Goal: Transaction & Acquisition: Purchase product/service

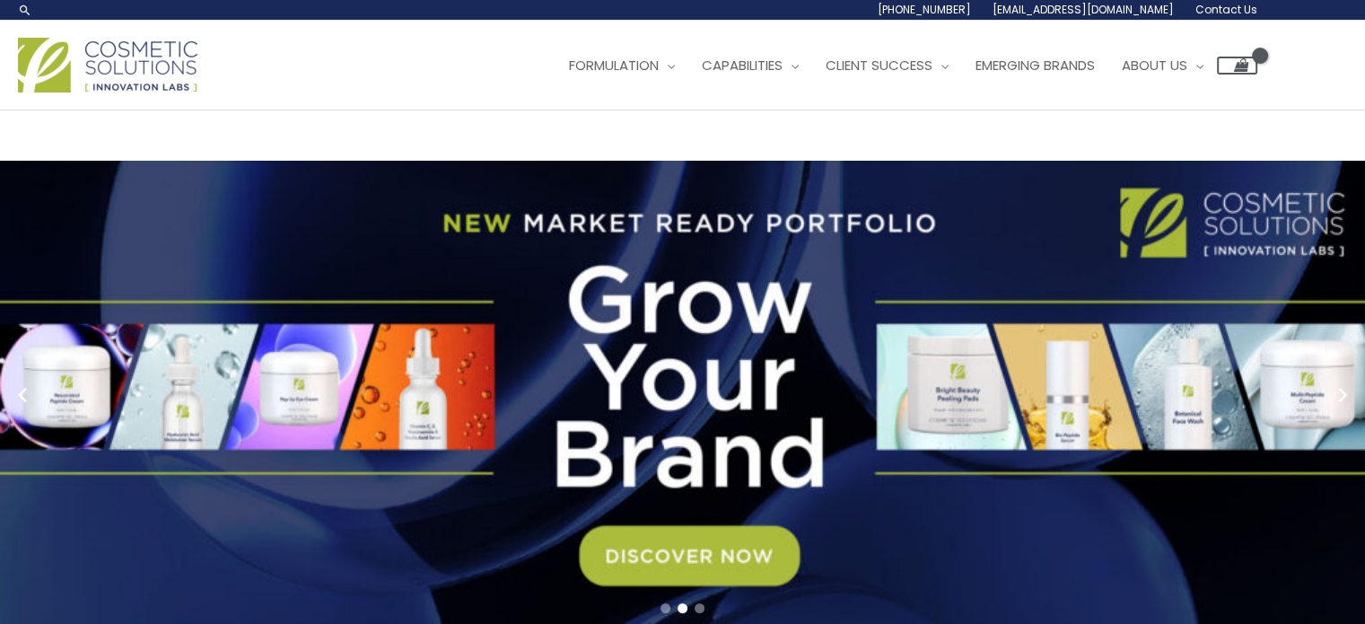
drag, startPoint x: 1269, startPoint y: 160, endPoint x: 1044, endPoint y: 172, distance: 225.5
click at [1044, 97] on div "Main Menu Formulation Menu Toggle Research and Innovation Market Ready Formulas…" at bounding box center [682, 65] width 1365 height 64
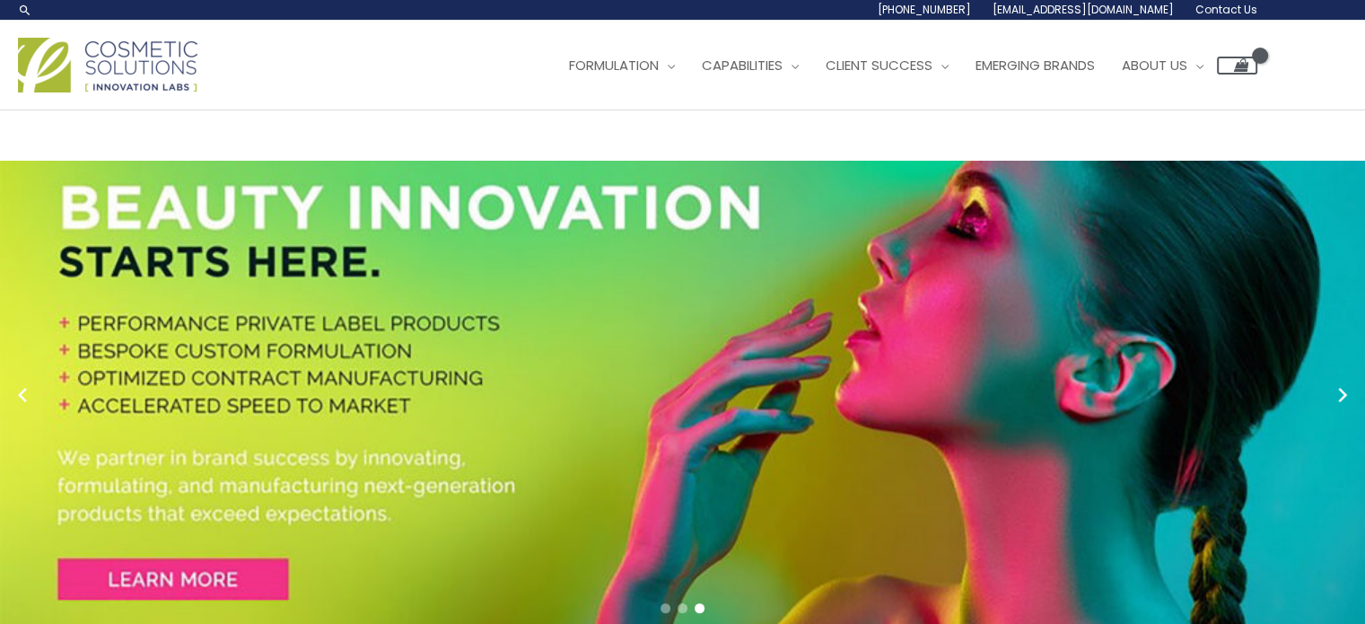
click at [1145, 110] on header "Search... 1.888.883.0540 info@naturalskincare.com Contact Us Main Menu Formulat…" at bounding box center [682, 55] width 1365 height 110
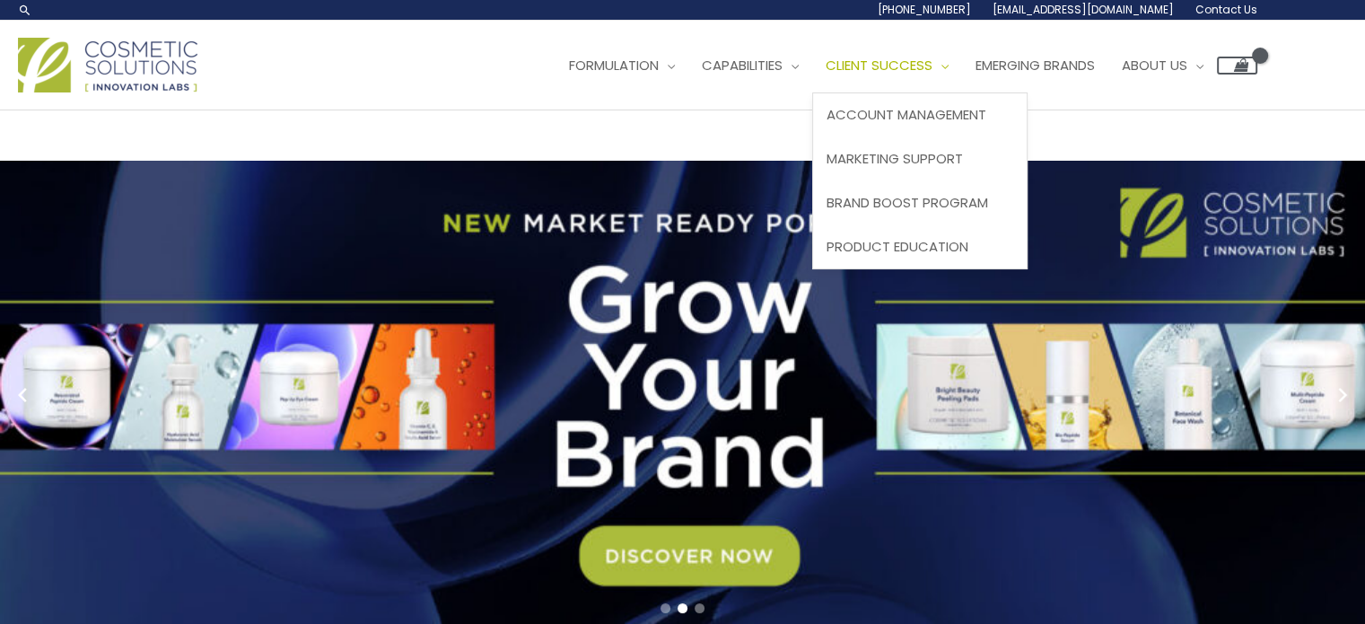
click at [812, 92] on link "Client Success" at bounding box center [887, 66] width 150 height 54
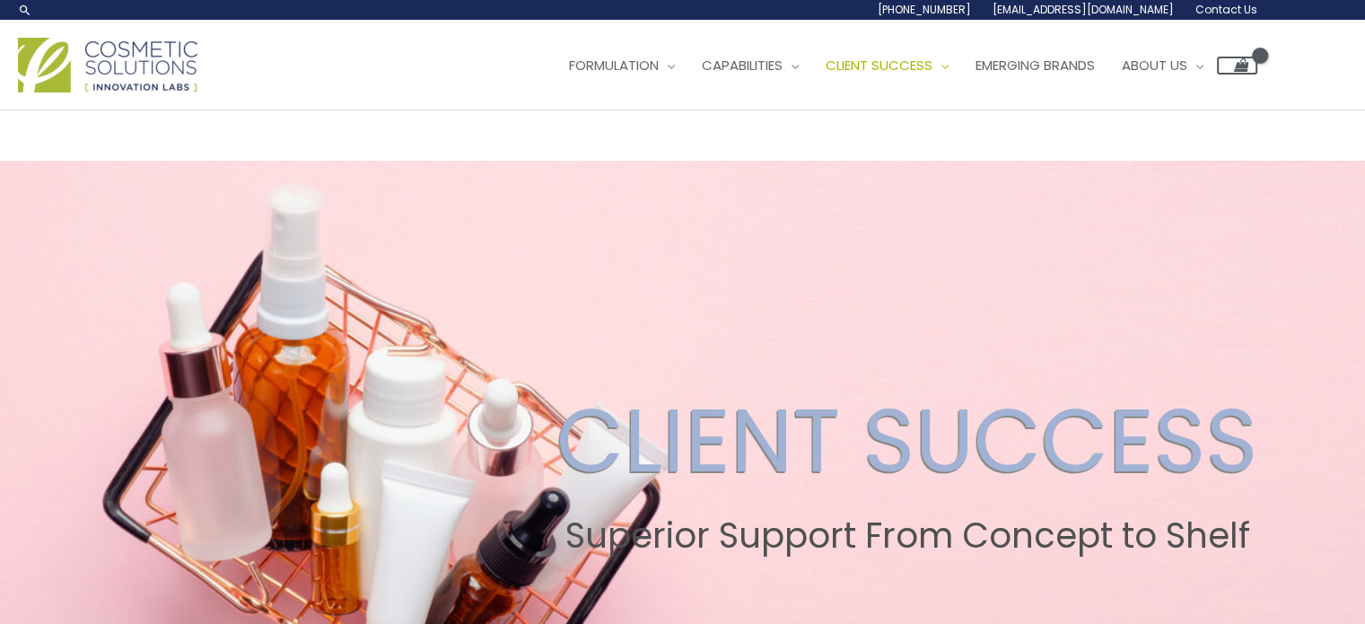
click at [1330, 97] on div "Main Menu Formulation Menu Toggle Research and Innovation Market Ready Formulas…" at bounding box center [682, 65] width 1365 height 64
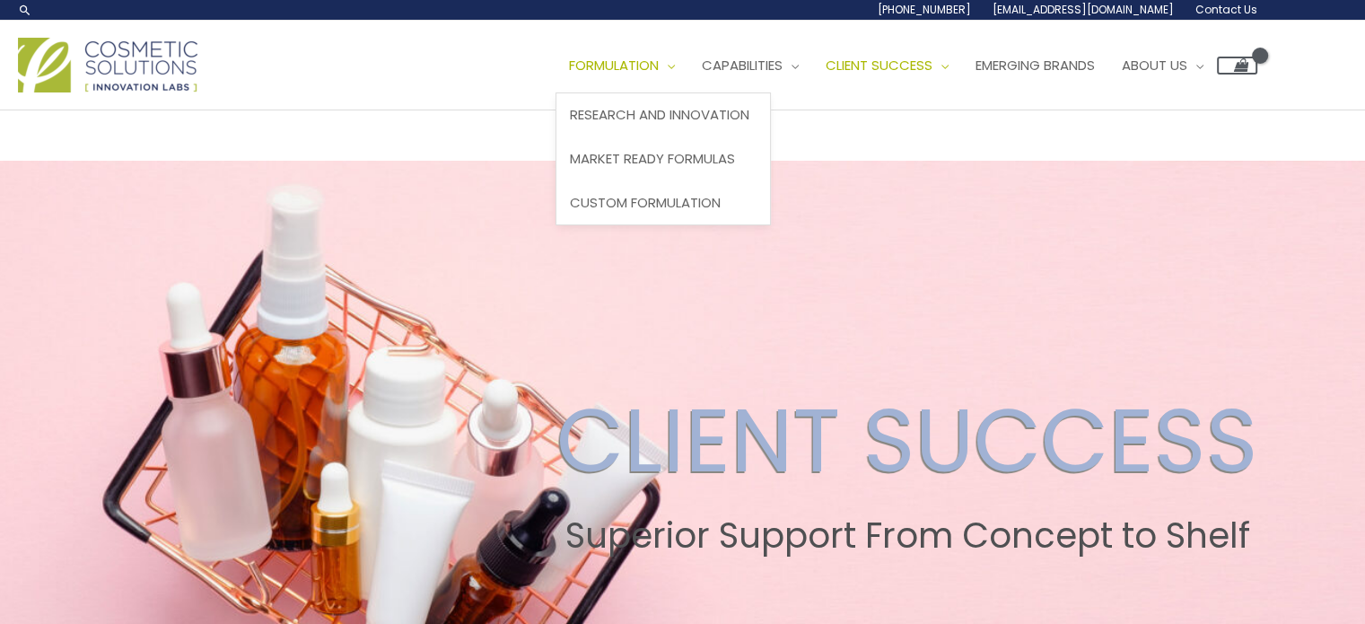
click at [569, 74] on span "Formulation" at bounding box center [614, 65] width 90 height 19
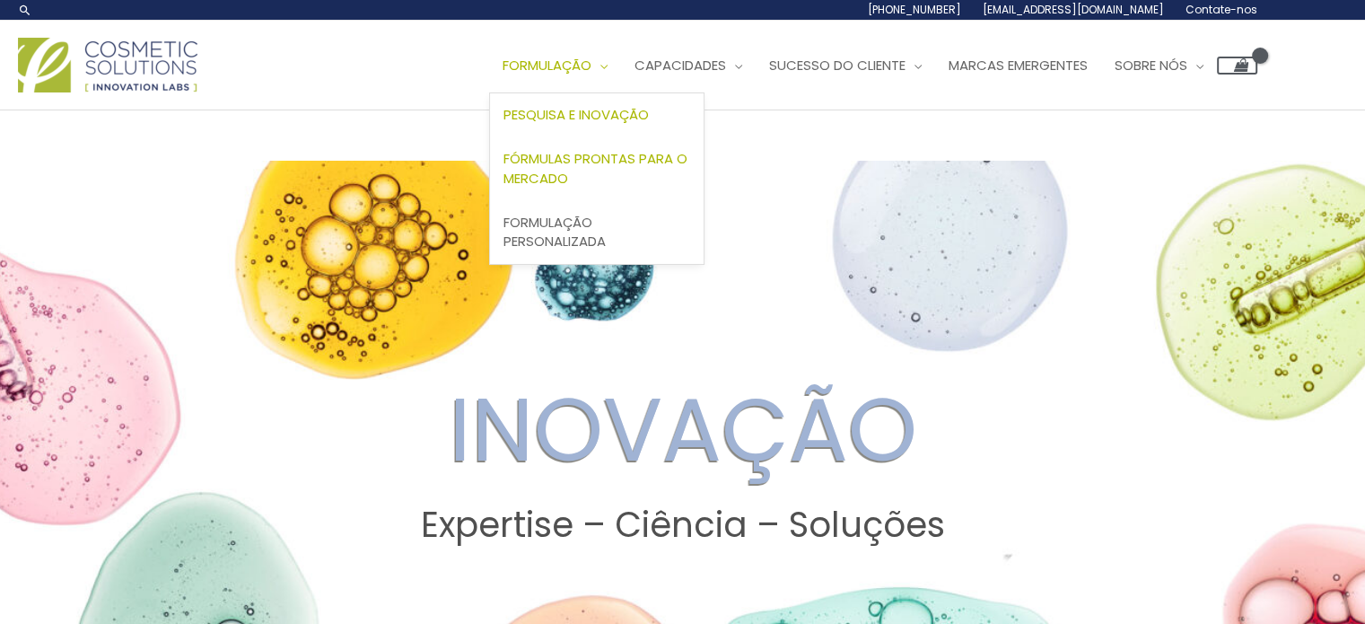
click at [503, 188] on font "Fórmulas prontas para o mercado" at bounding box center [595, 168] width 184 height 39
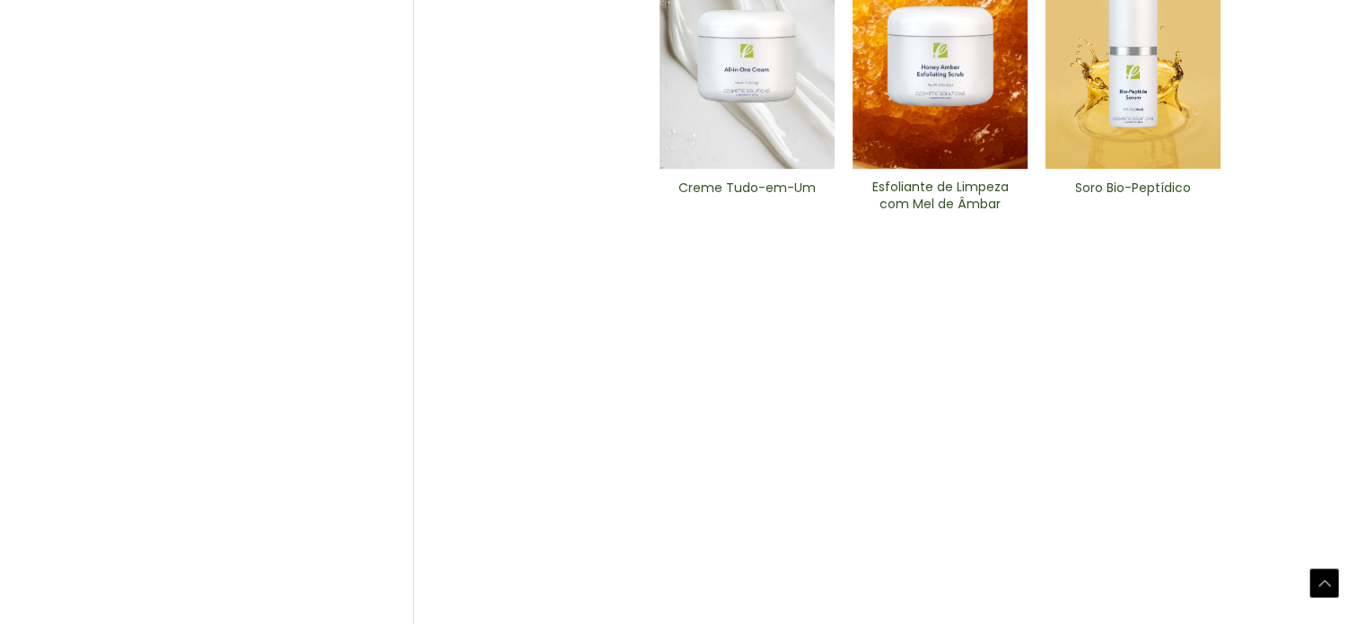
scroll to position [1166, 0]
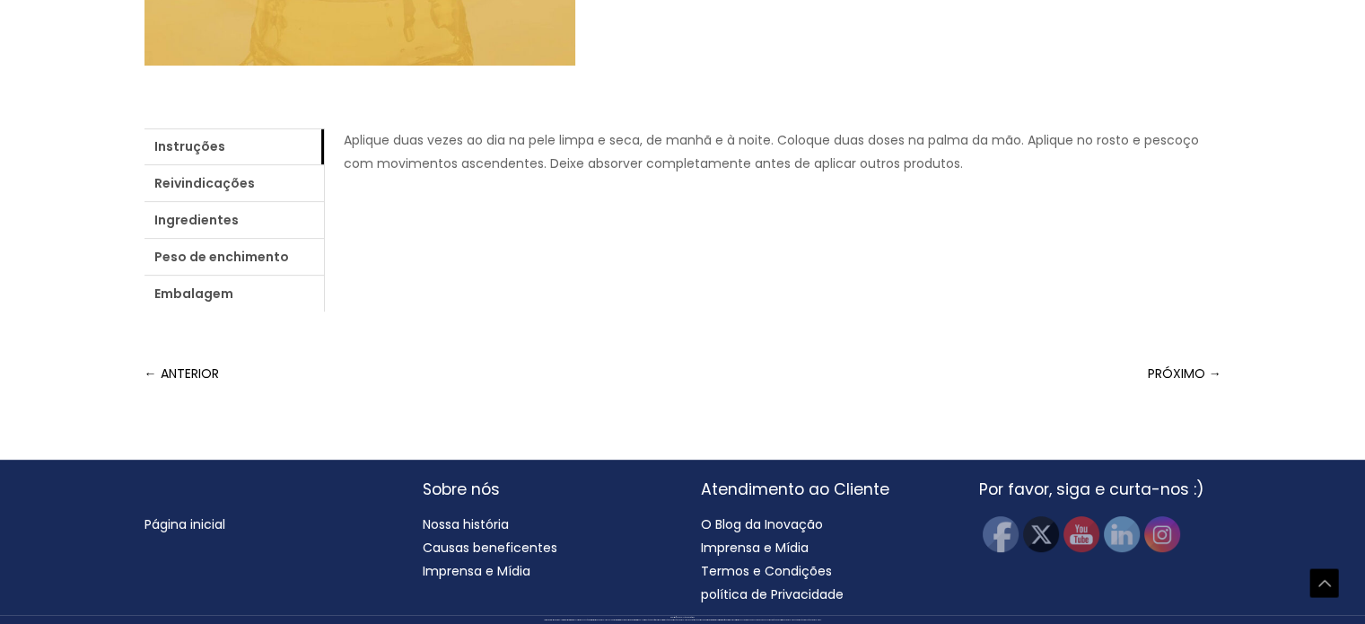
scroll to position [897, 0]
click at [255, 192] on font "Reivindicações" at bounding box center [204, 183] width 100 height 18
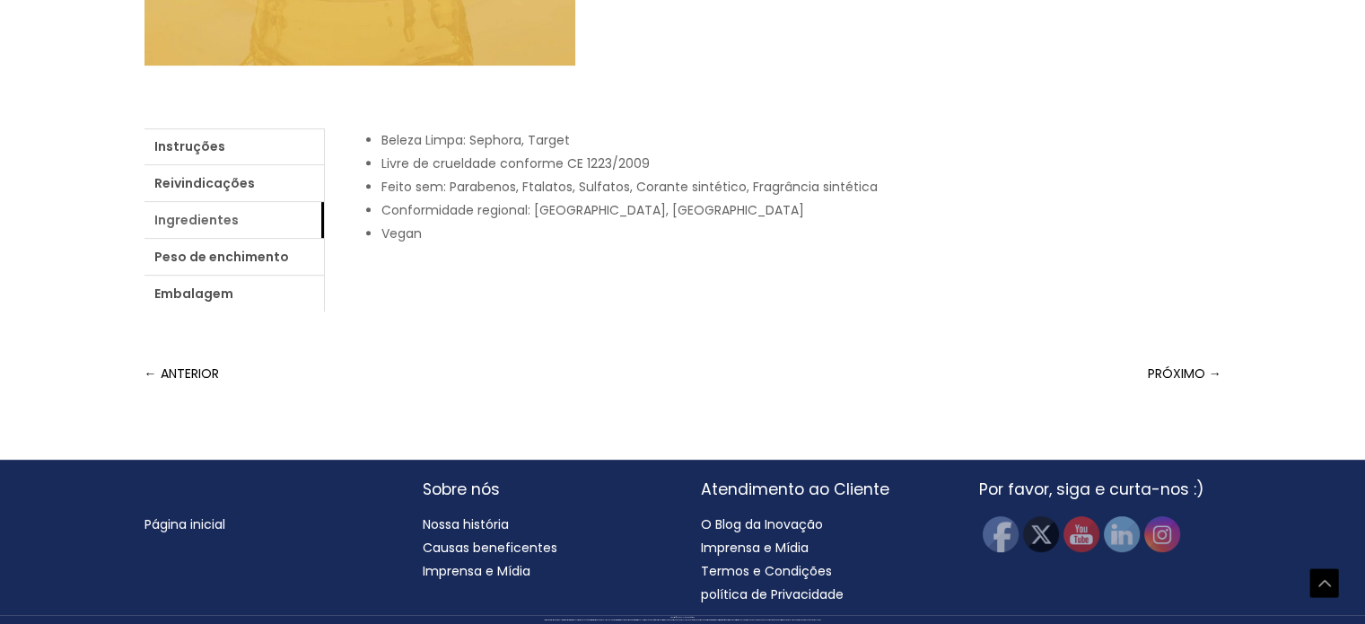
click at [239, 229] on font "Ingredientes" at bounding box center [196, 220] width 84 height 18
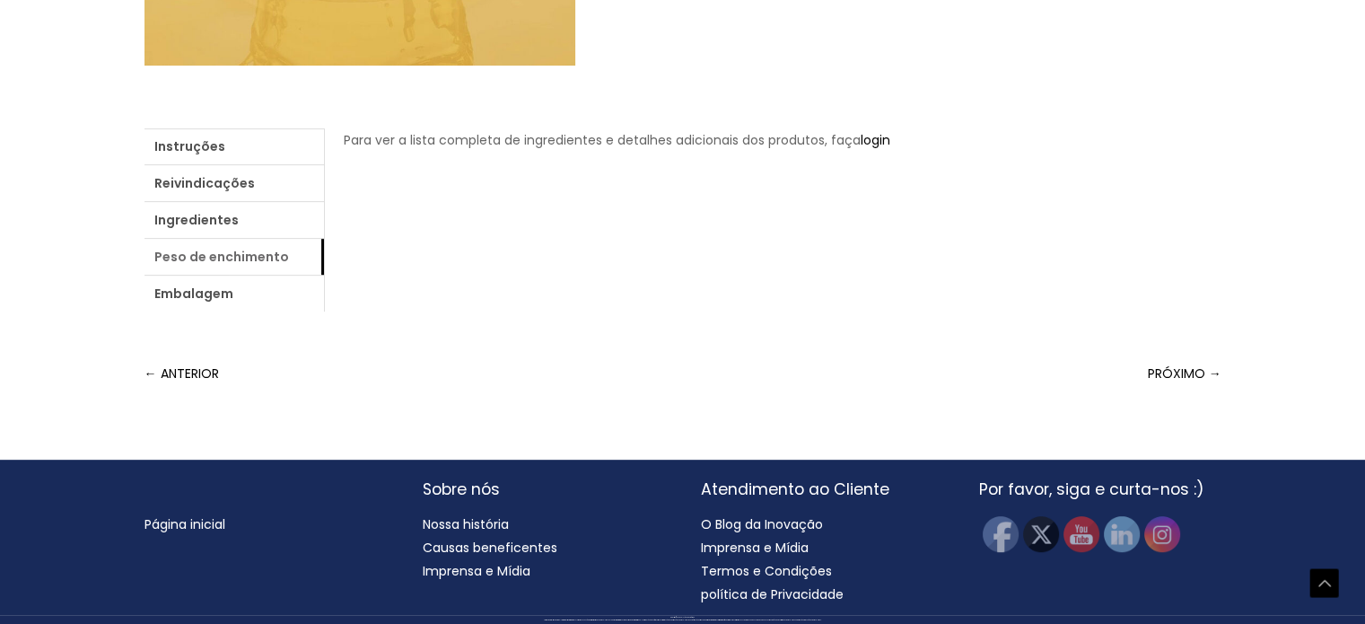
click at [289, 266] on font "Peso de enchimento" at bounding box center [221, 257] width 135 height 18
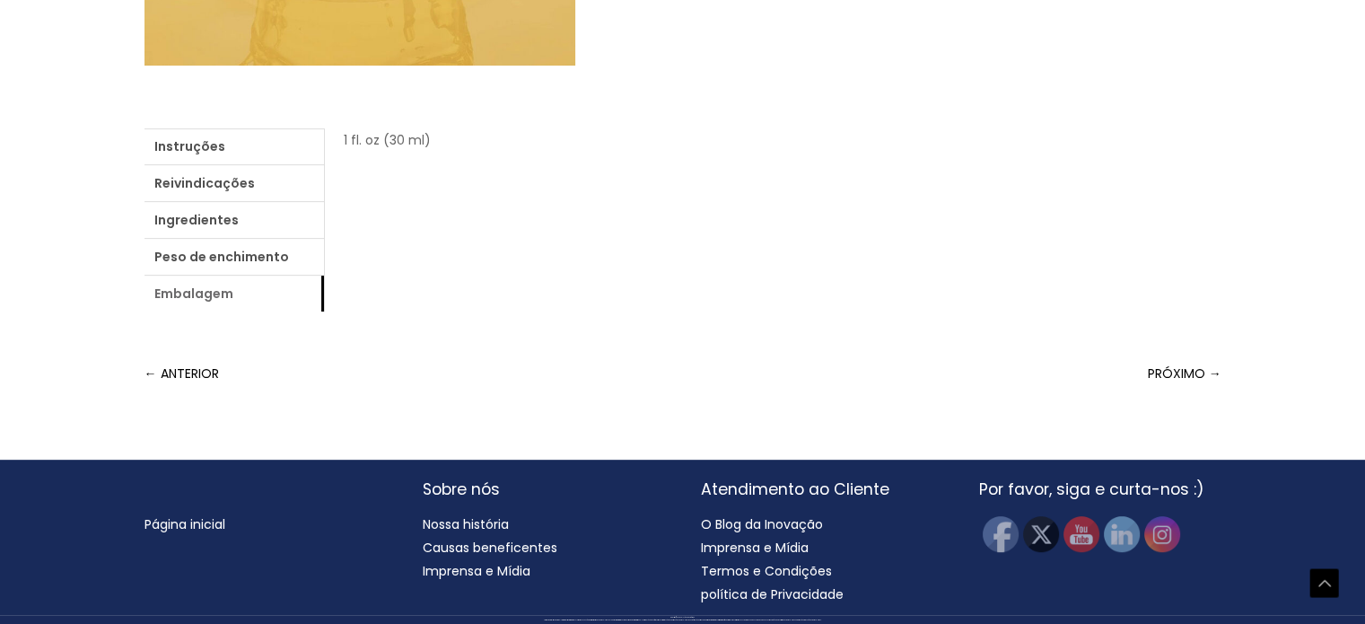
click at [233, 302] on font "Embalagem" at bounding box center [193, 293] width 79 height 18
click at [239, 229] on font "Ingredientes" at bounding box center [196, 220] width 84 height 18
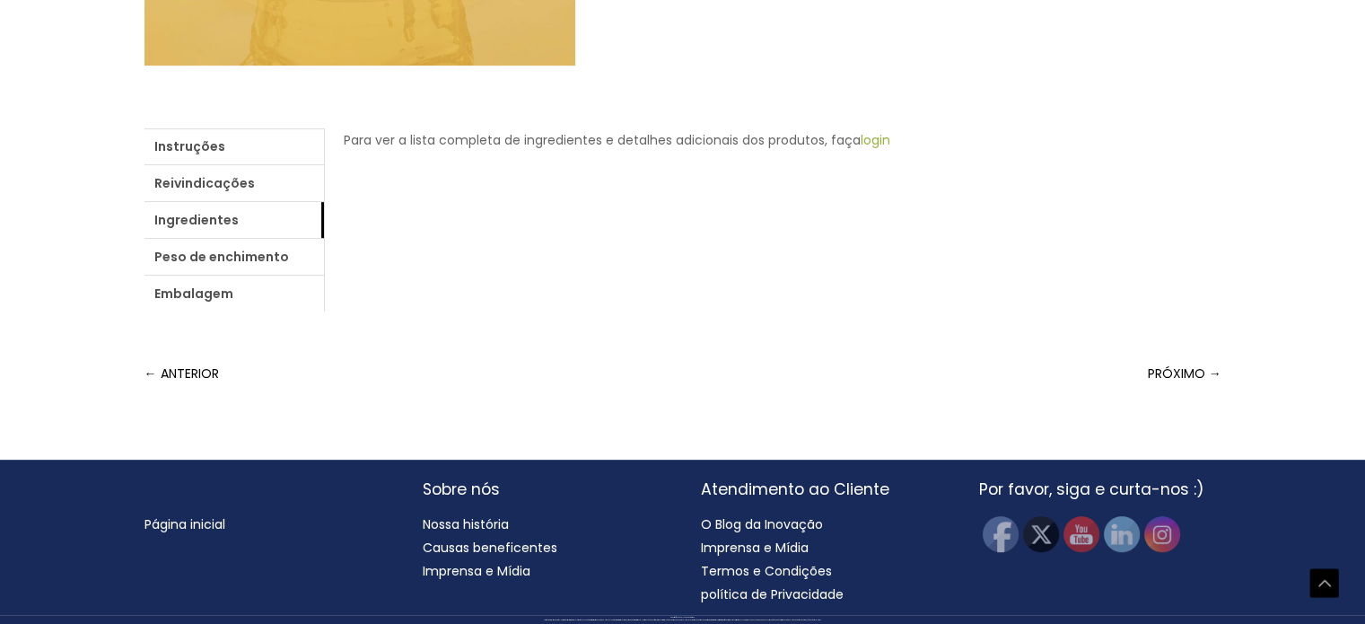
click at [860, 149] on font "login" at bounding box center [875, 140] width 30 height 18
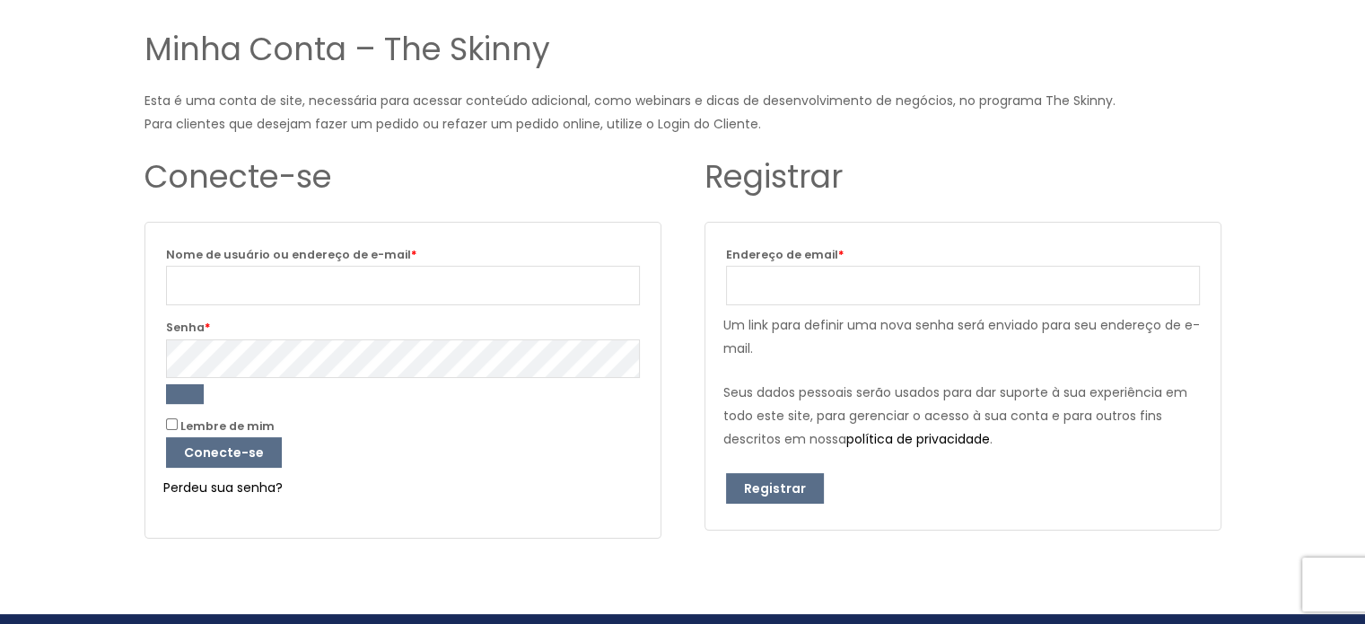
scroll to position [179, 0]
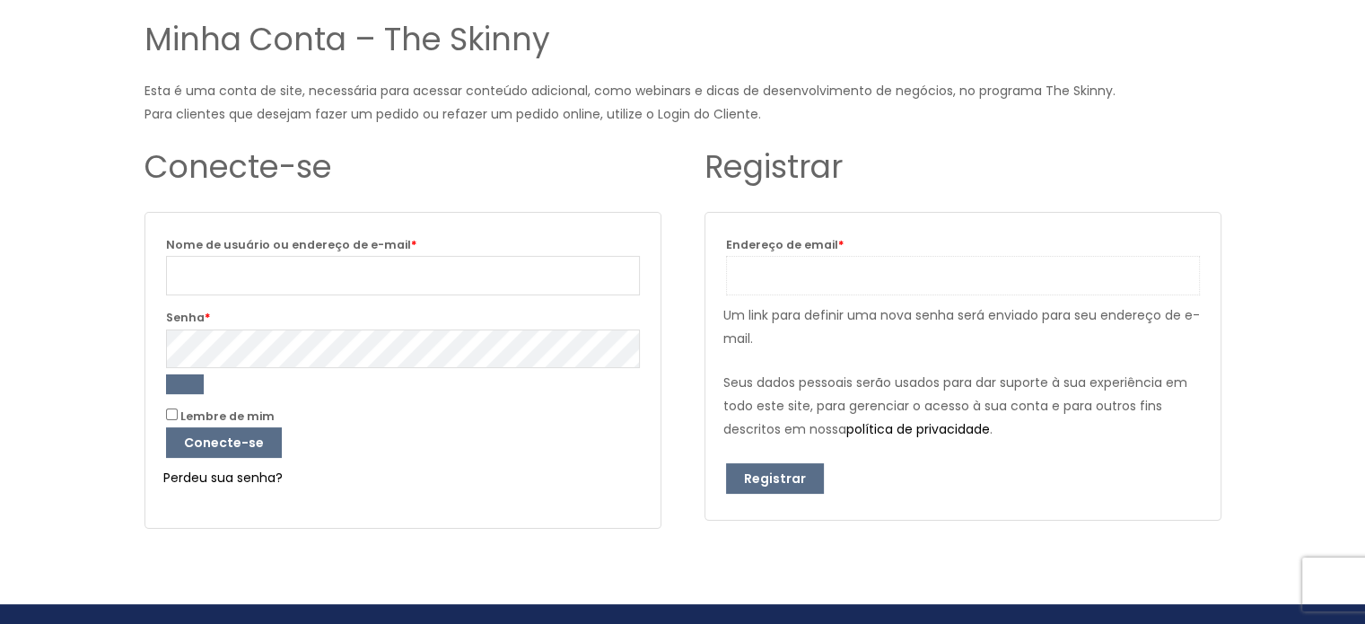
click at [908, 273] on input "Endereço de email * Obrigatório" at bounding box center [963, 275] width 474 height 39
type input "[EMAIL_ADDRESS][DOMAIN_NAME]"
click at [768, 473] on font "Registrar" at bounding box center [775, 478] width 62 height 18
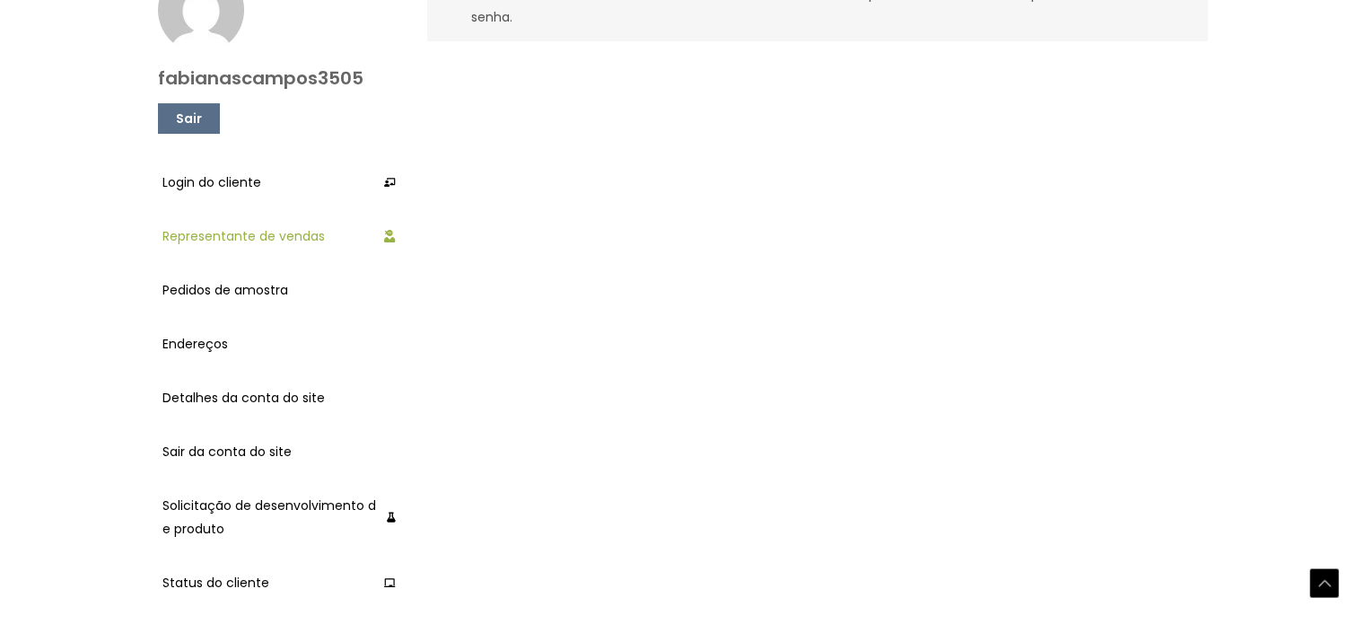
scroll to position [449, 0]
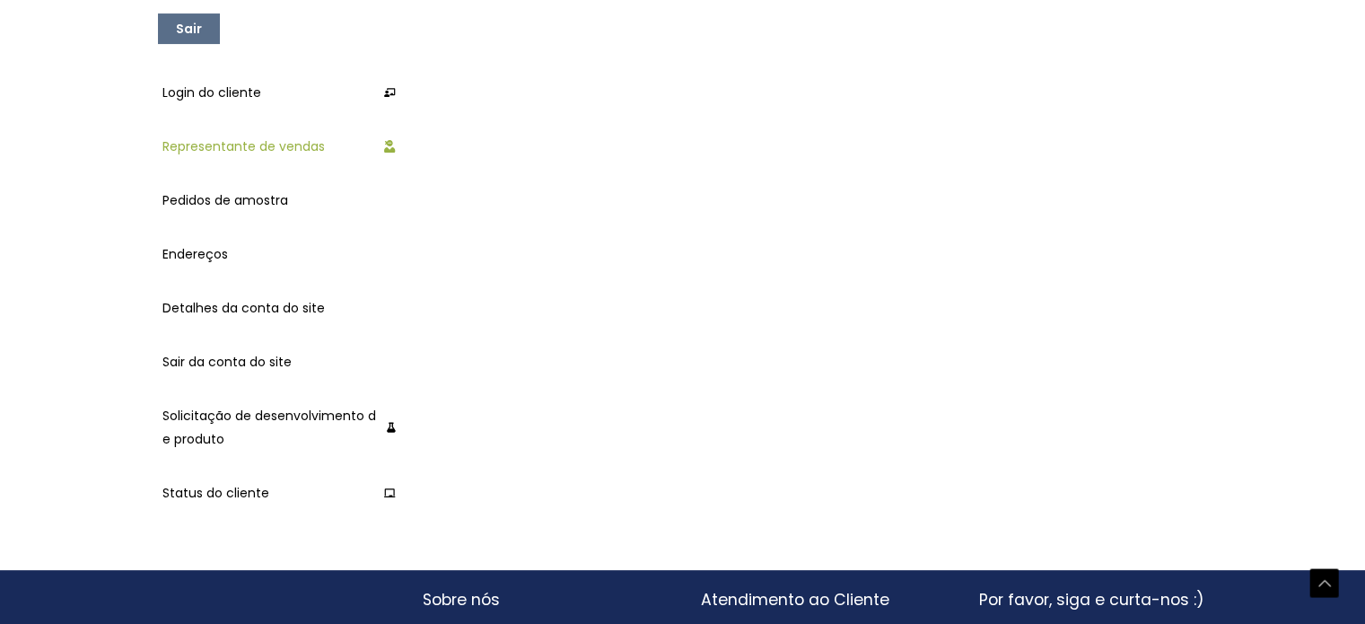
click at [305, 145] on font "Representante de vendas" at bounding box center [243, 146] width 162 height 18
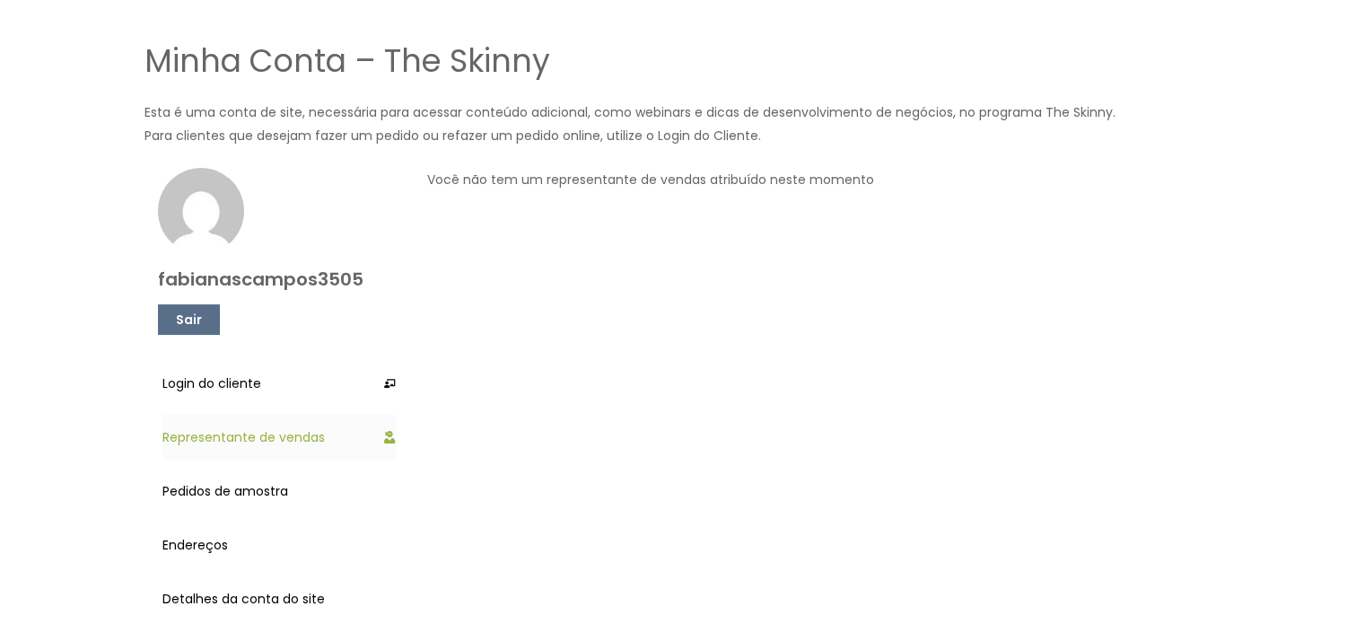
scroll to position [179, 0]
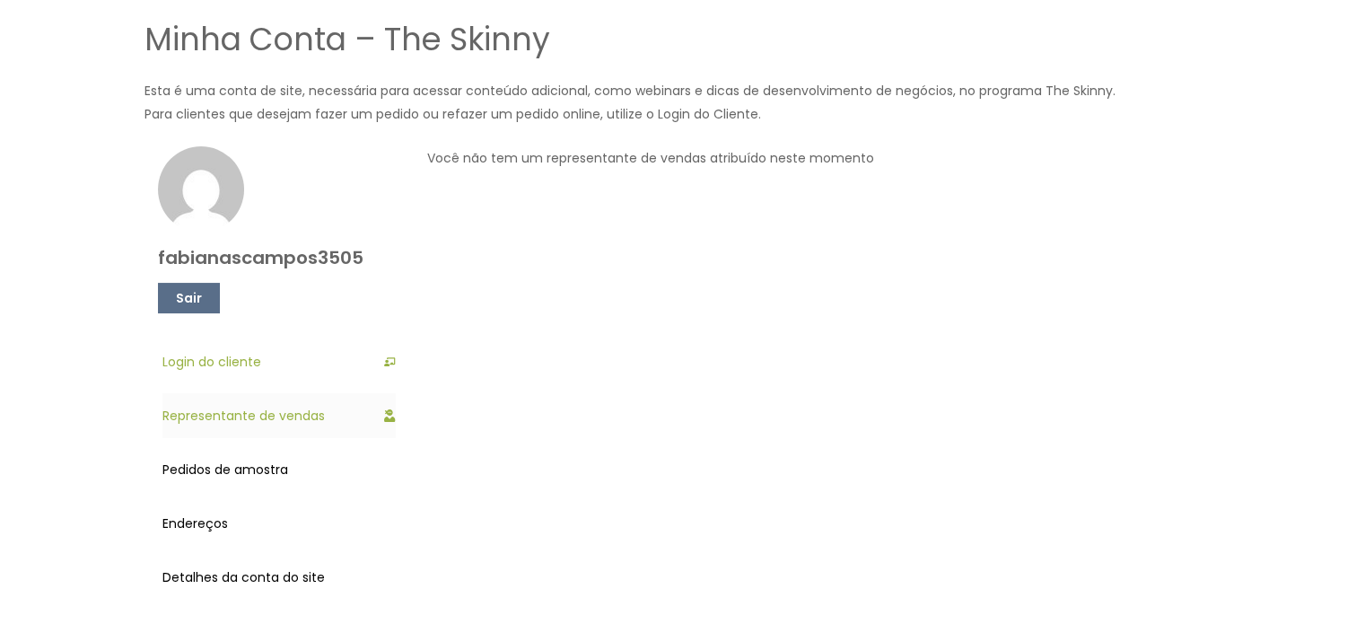
click at [240, 367] on font "Login do cliente" at bounding box center [211, 362] width 99 height 18
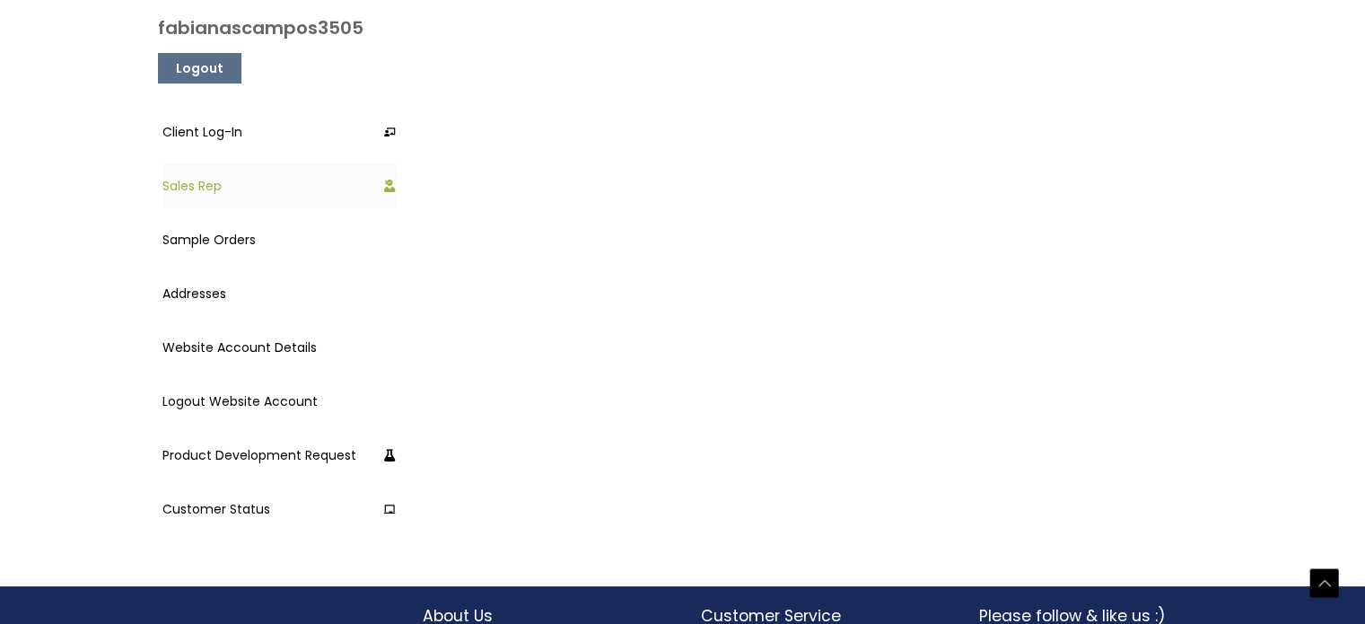
scroll to position [449, 0]
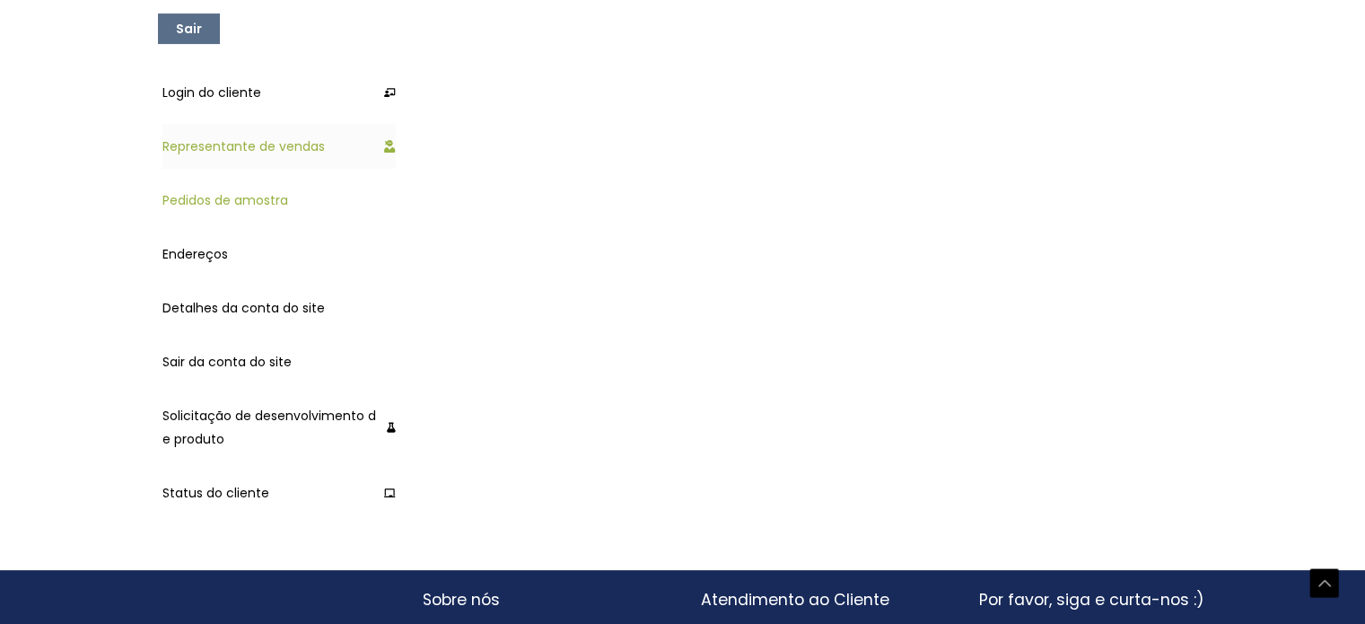
click at [229, 201] on font "Pedidos de amostra" at bounding box center [225, 200] width 126 height 18
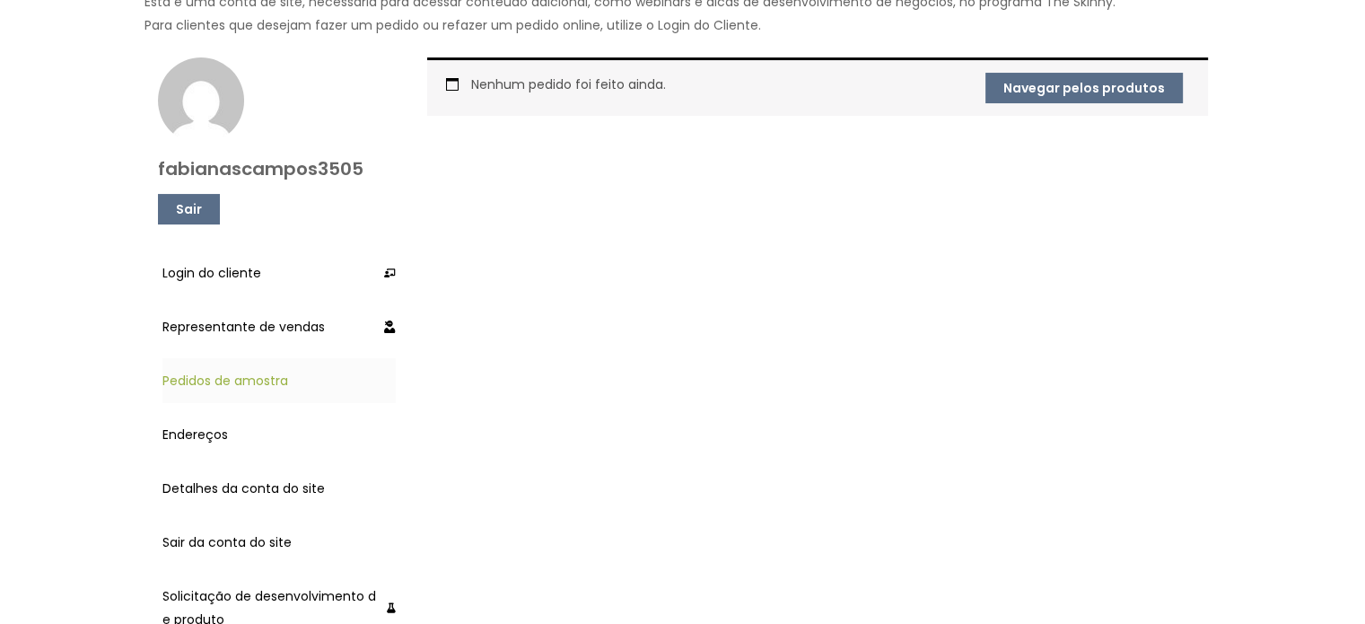
scroll to position [179, 0]
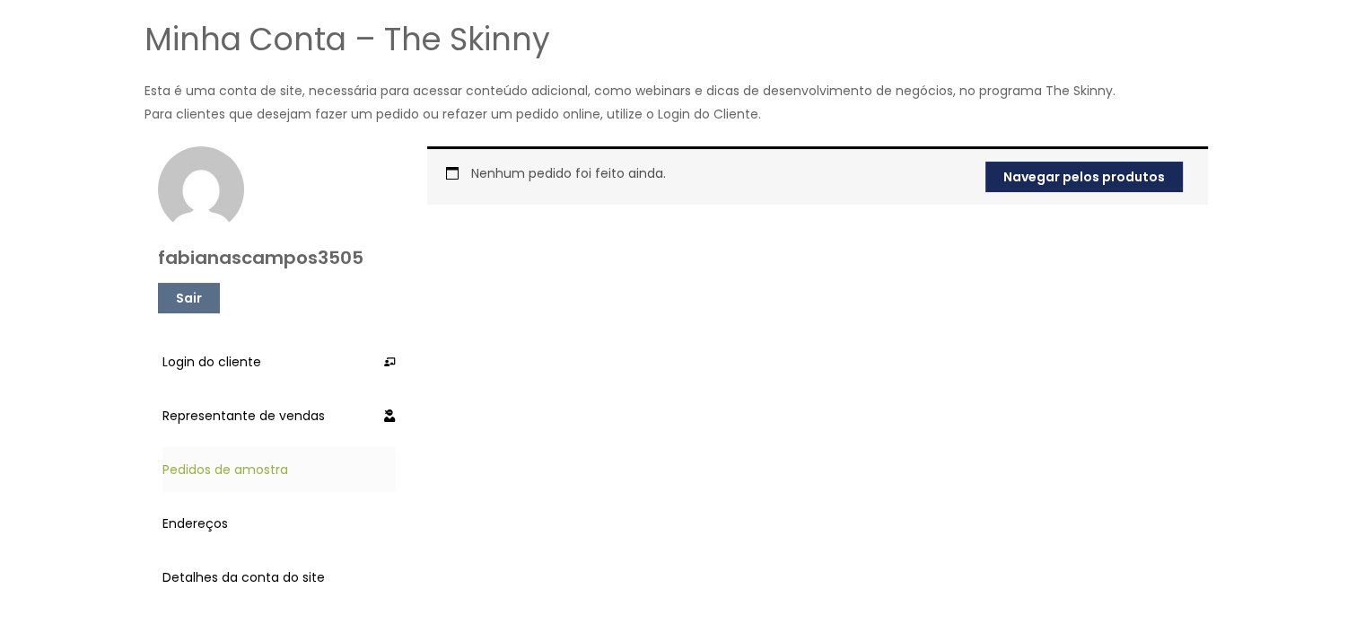
click at [1076, 168] on font "Navegar pelos produtos" at bounding box center [1083, 177] width 161 height 18
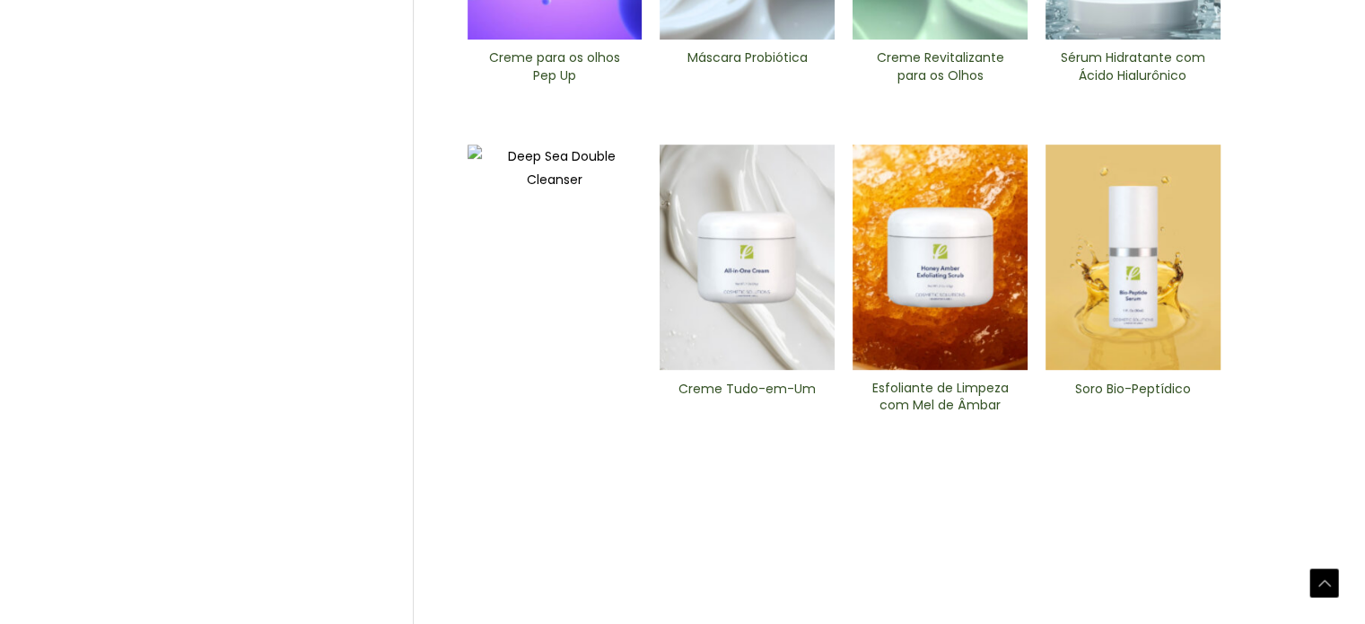
scroll to position [854, 0]
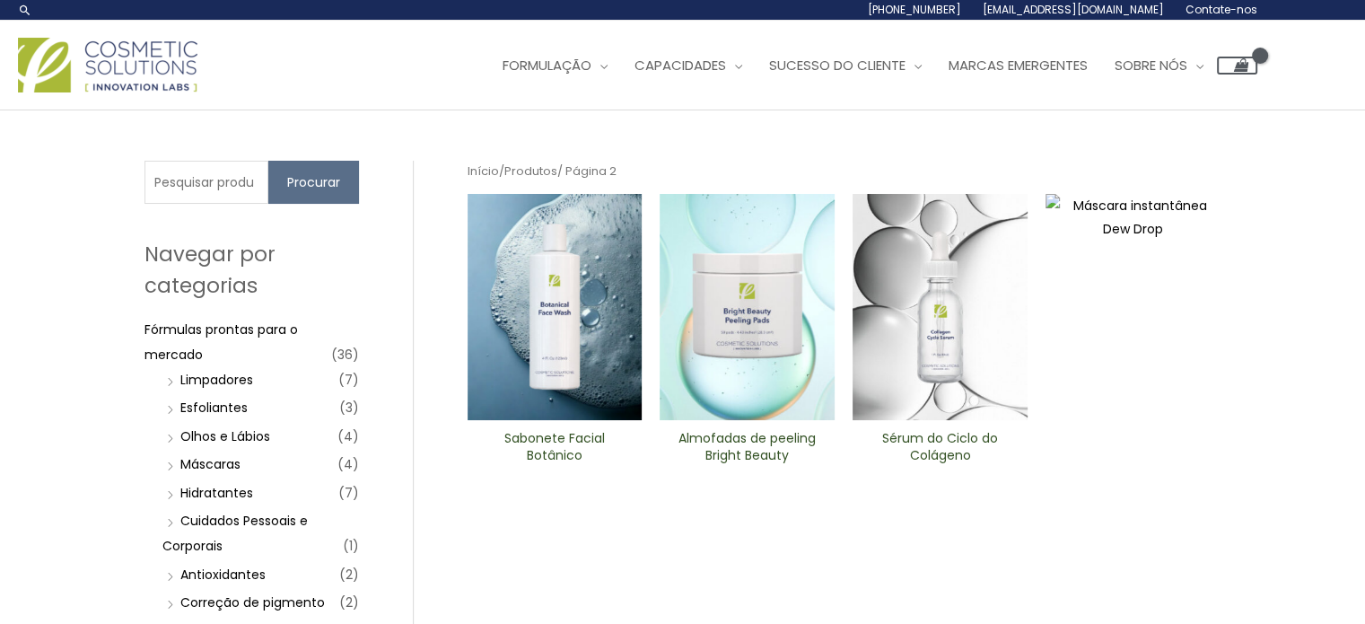
click at [742, 292] on img at bounding box center [746, 307] width 175 height 226
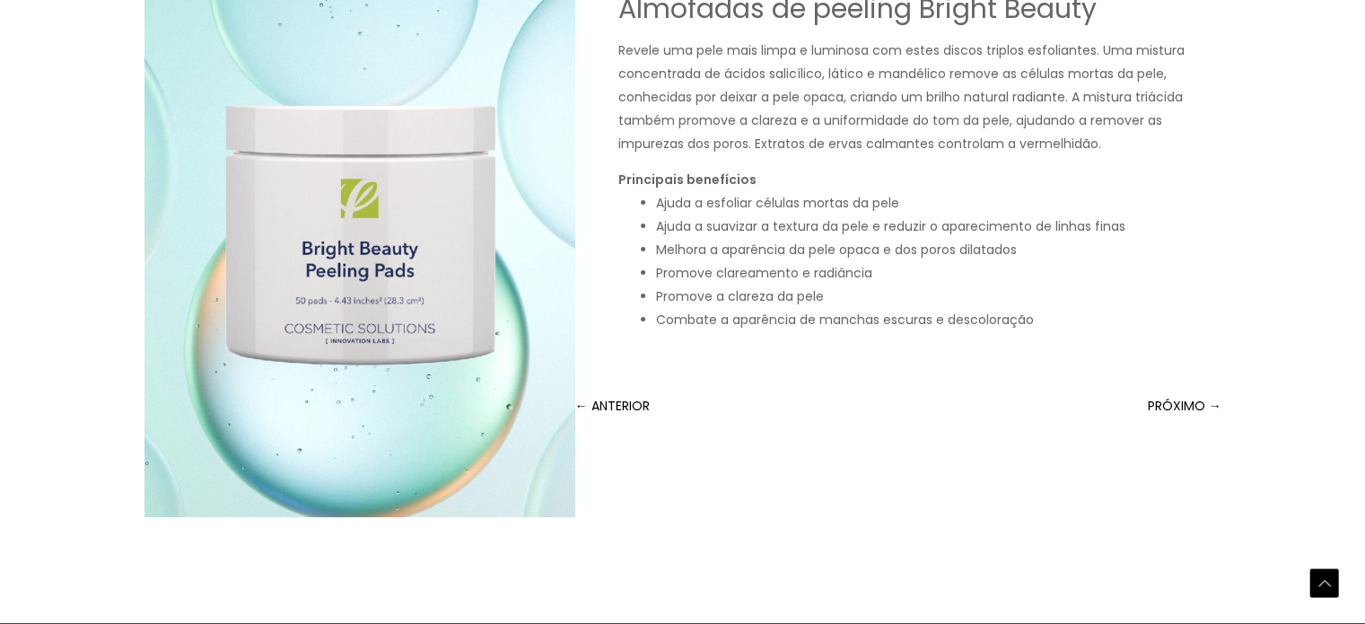
scroll to position [359, 0]
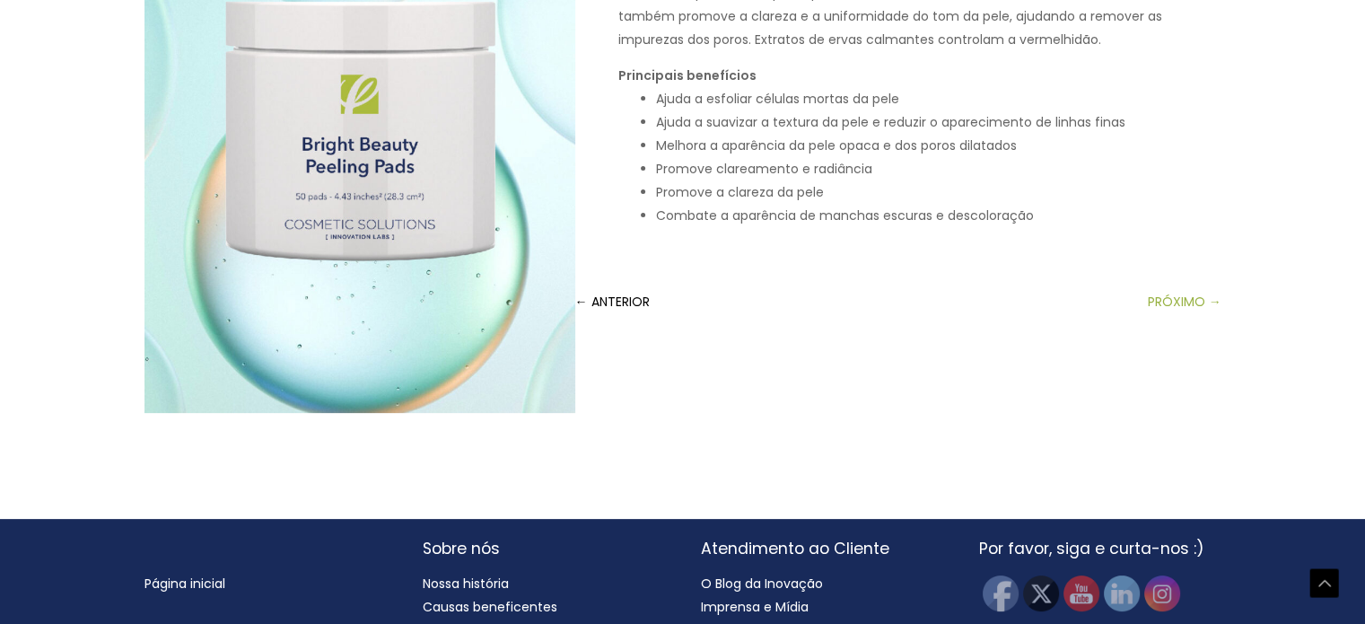
click at [1159, 301] on font "PRÓXIMO →" at bounding box center [1184, 301] width 74 height 18
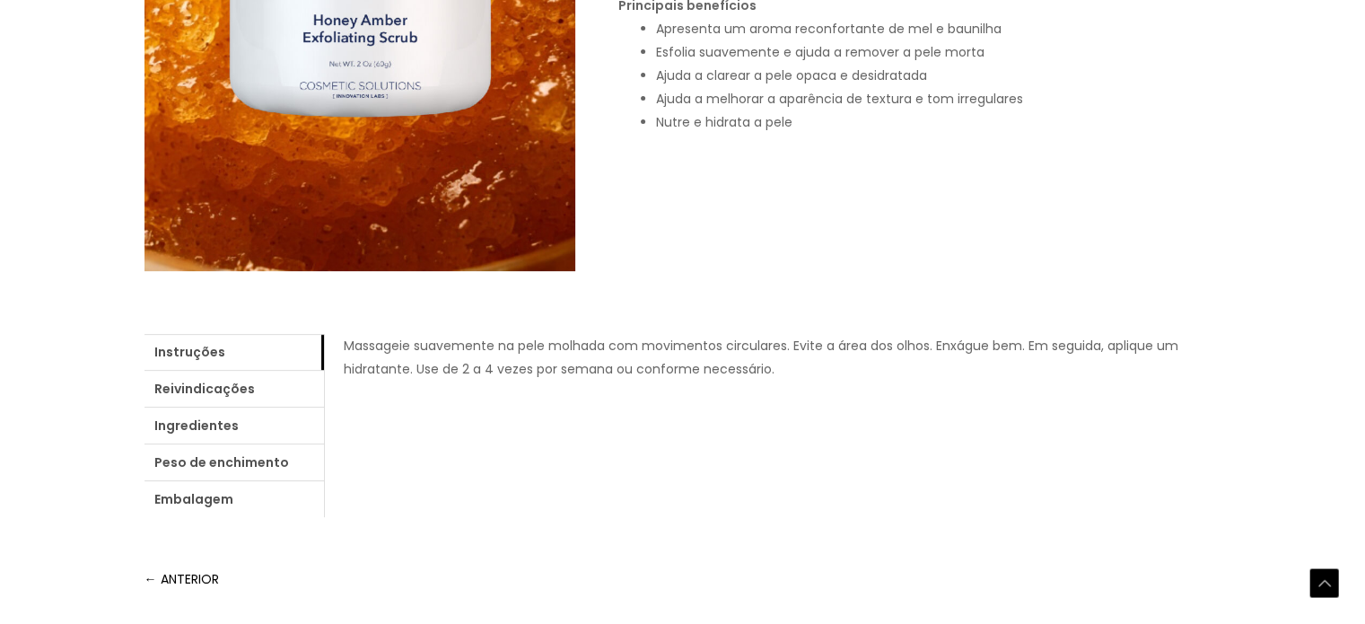
scroll to position [718, 0]
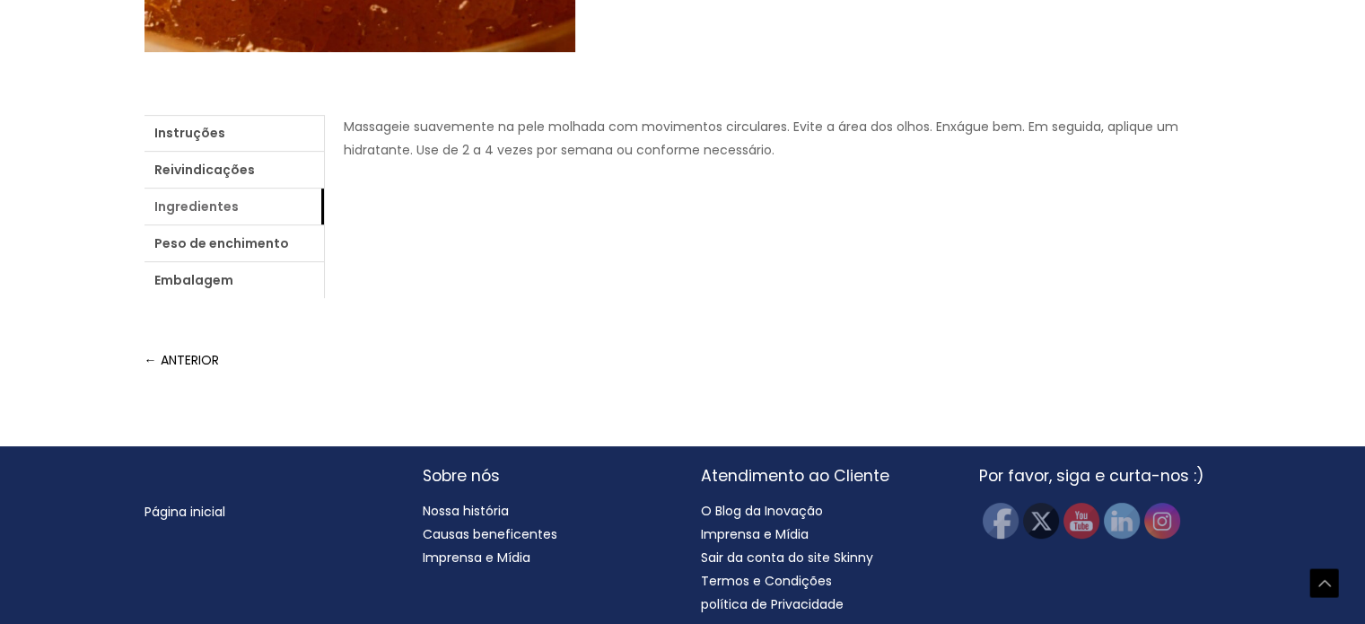
click at [194, 199] on font "Ingredientes" at bounding box center [196, 206] width 84 height 18
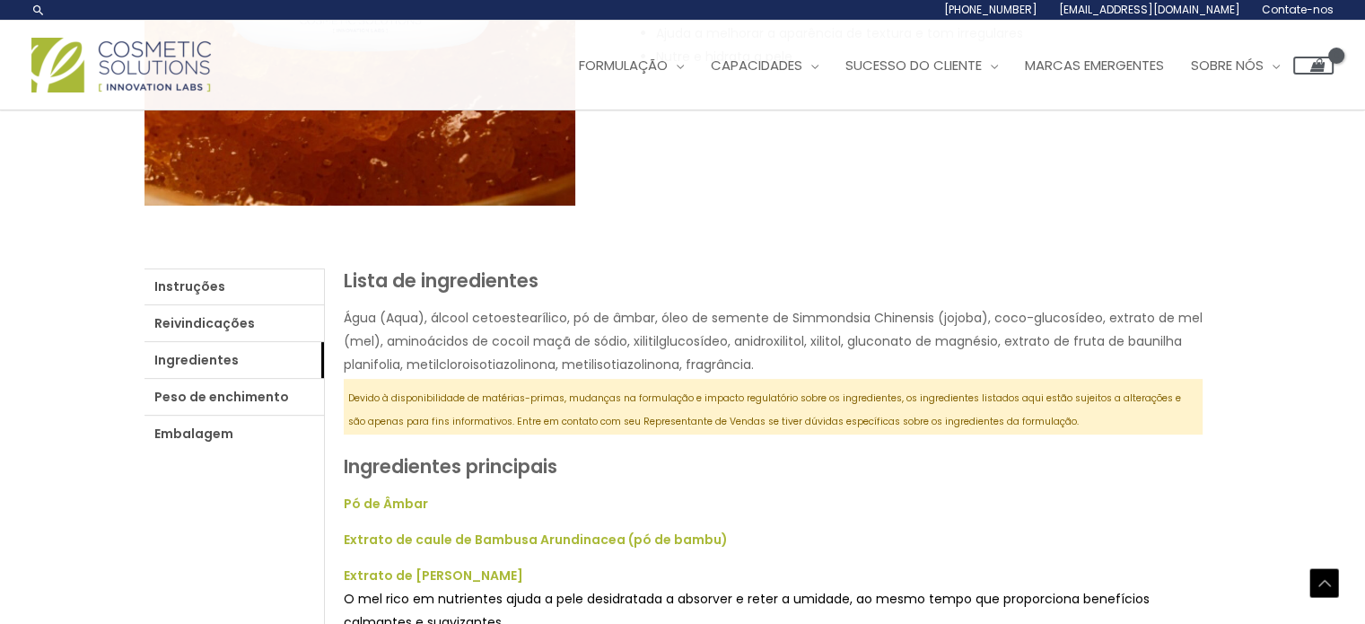
scroll to position [538, 0]
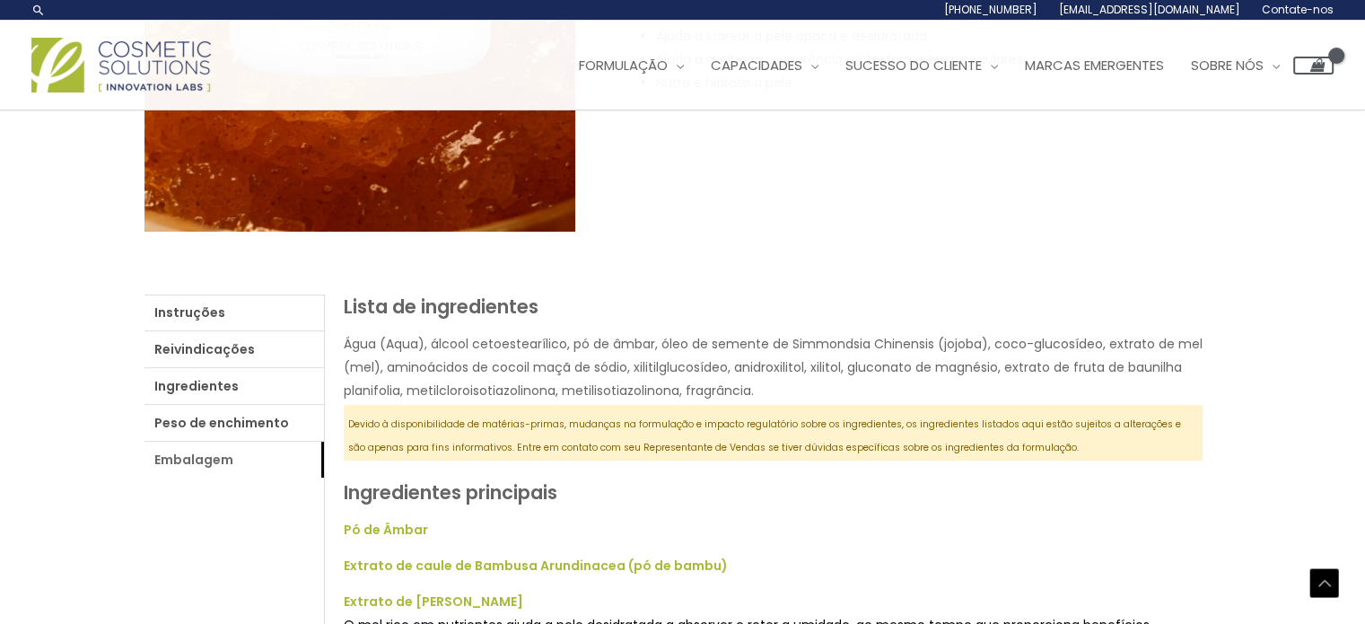
click at [212, 467] on font "Embalagem" at bounding box center [193, 459] width 79 height 18
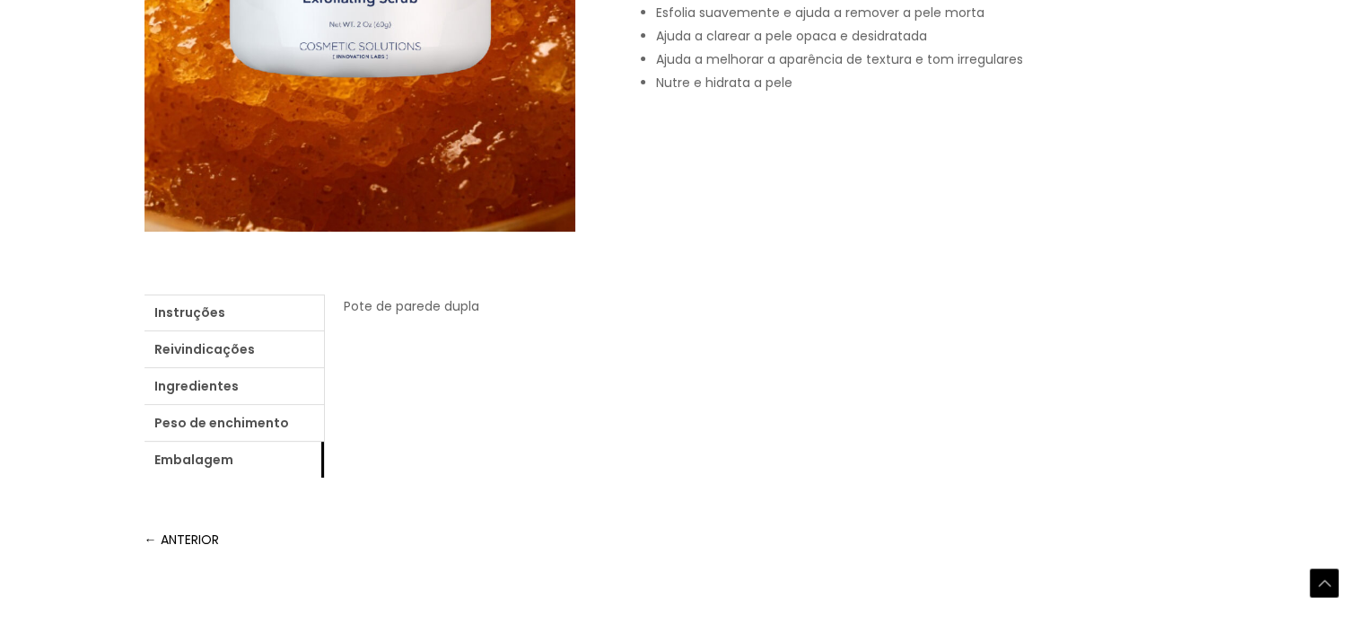
scroll to position [628, 0]
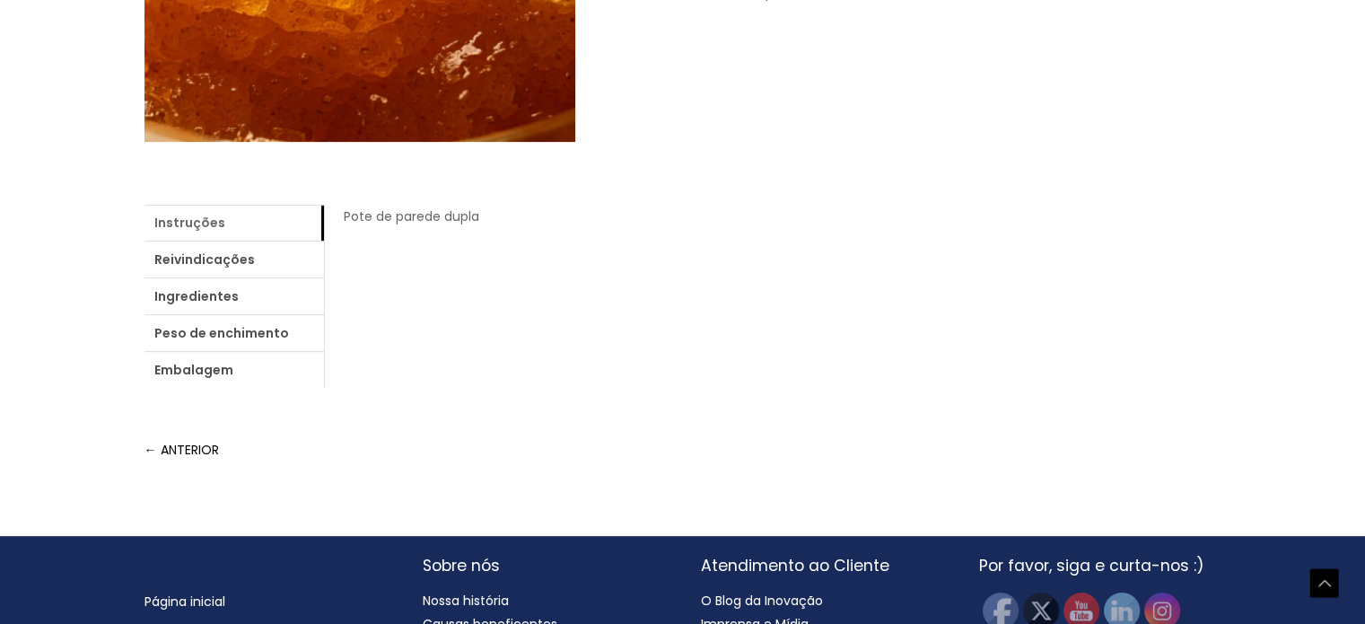
click at [212, 216] on font "Instruções" at bounding box center [189, 223] width 71 height 18
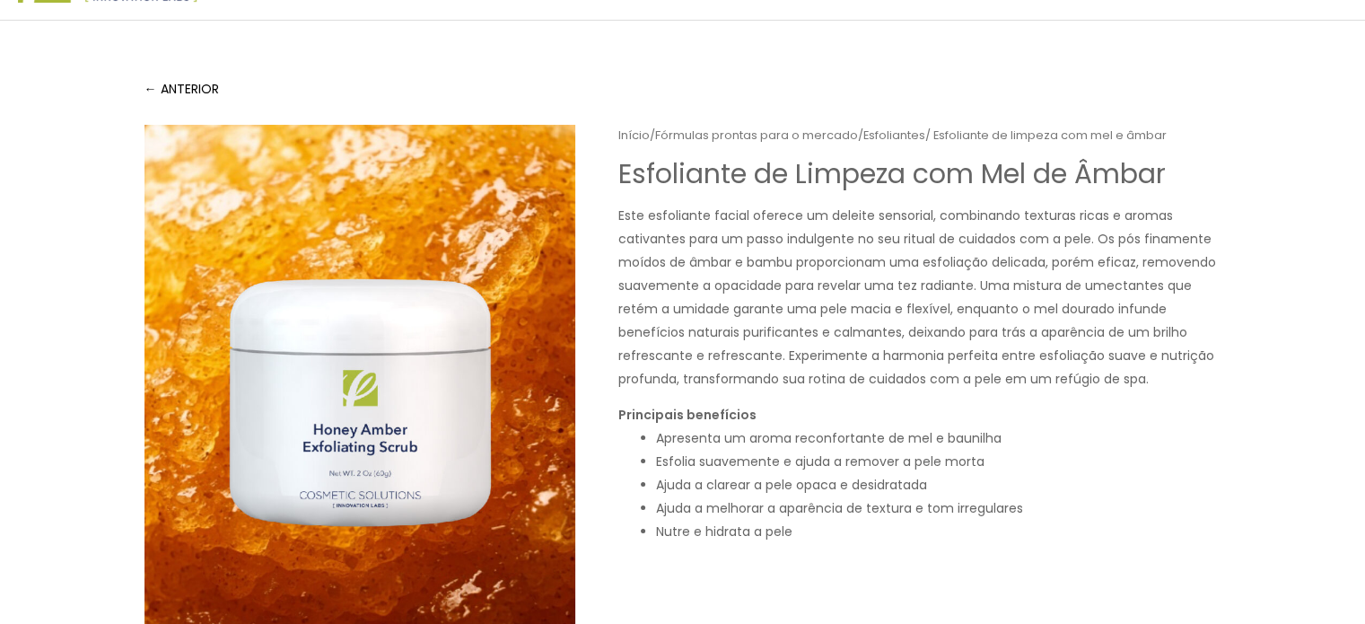
scroll to position [0, 0]
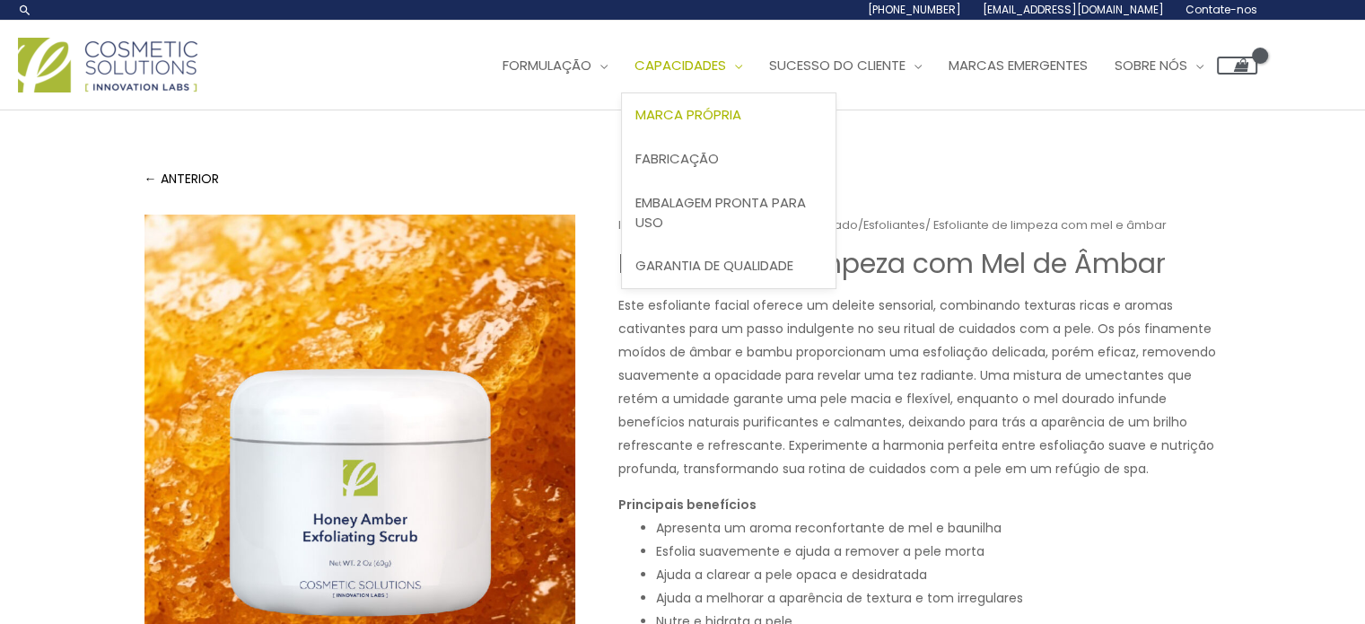
click at [725, 118] on font "Marca Própria" at bounding box center [688, 114] width 106 height 19
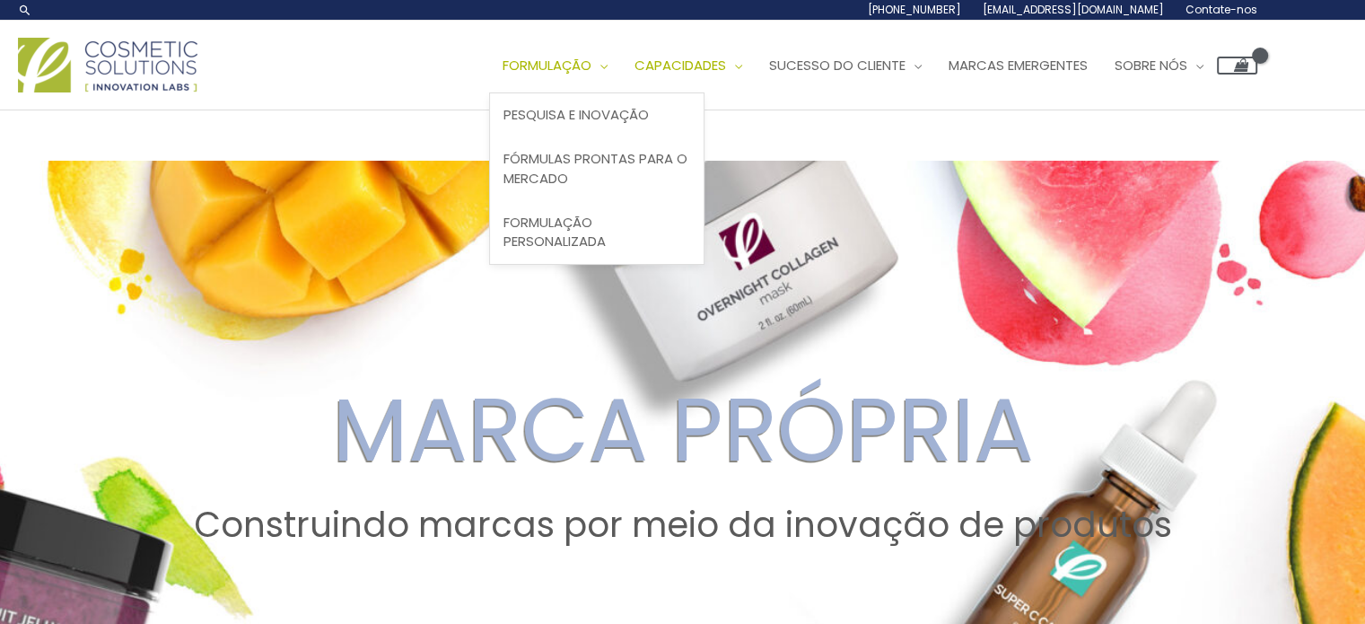
click at [591, 62] on font "Formulação" at bounding box center [546, 65] width 89 height 19
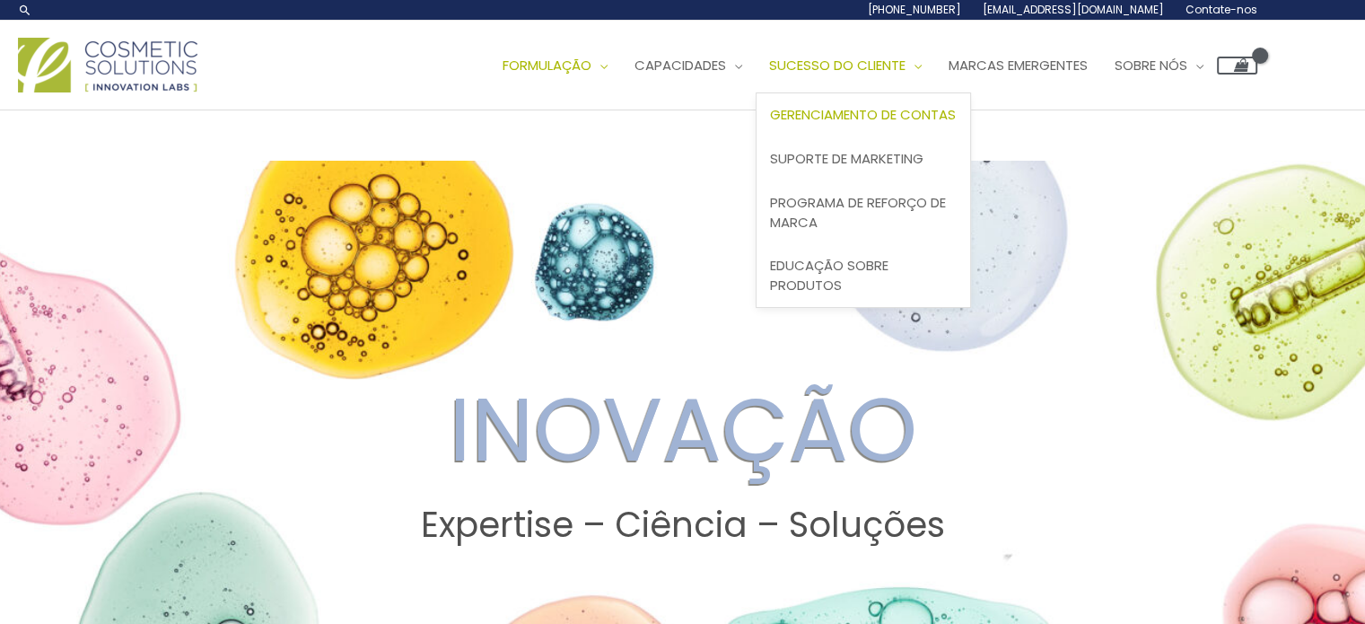
click at [870, 100] on link "Gerenciamento de contas" at bounding box center [863, 115] width 214 height 44
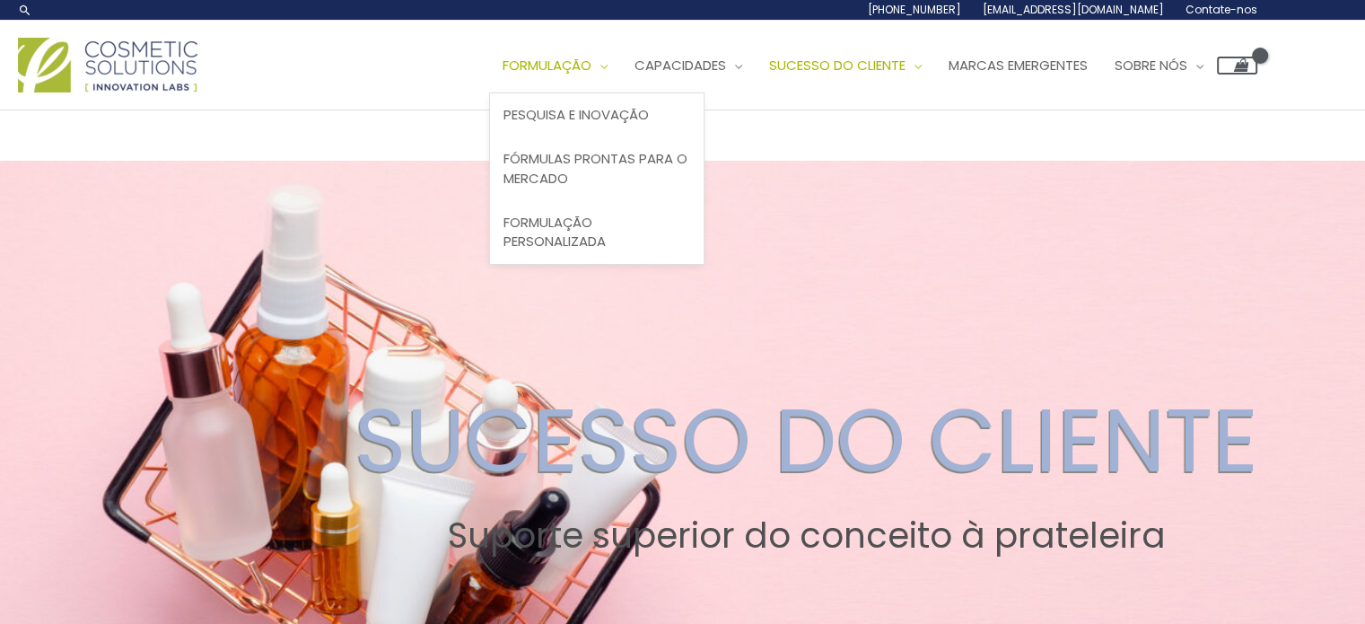
click at [591, 60] on font "Formulação" at bounding box center [546, 65] width 89 height 19
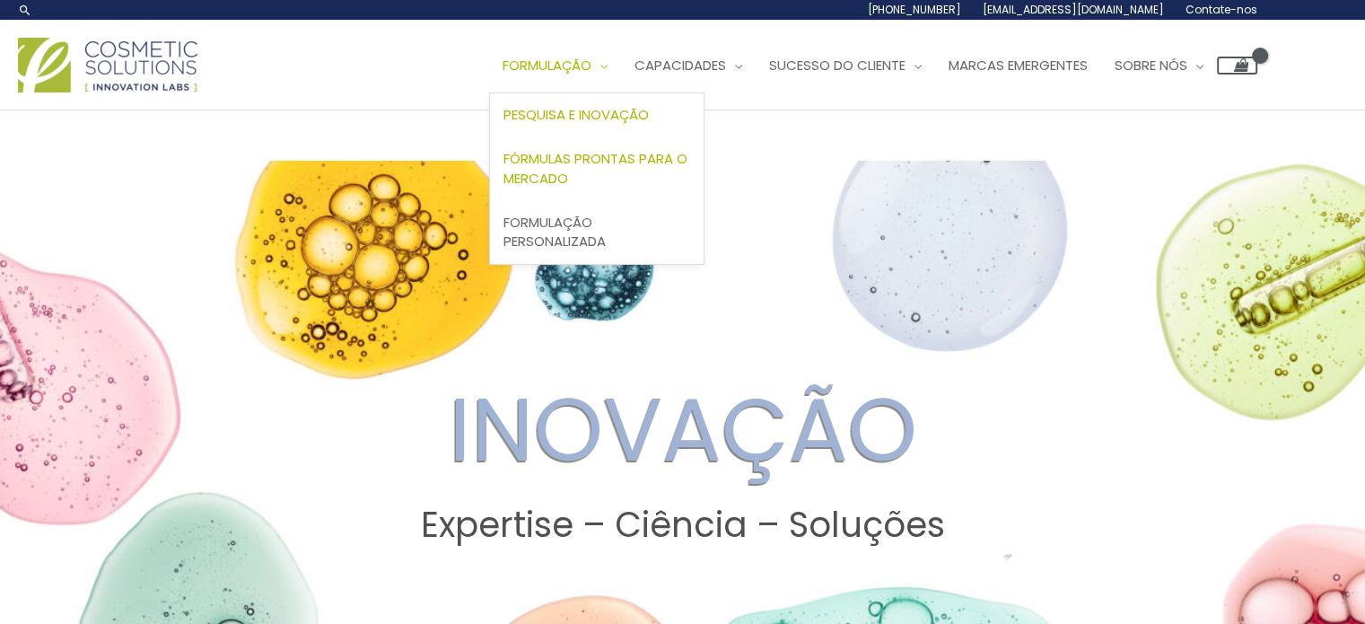
click at [579, 160] on font "Fórmulas prontas para o mercado" at bounding box center [595, 168] width 184 height 39
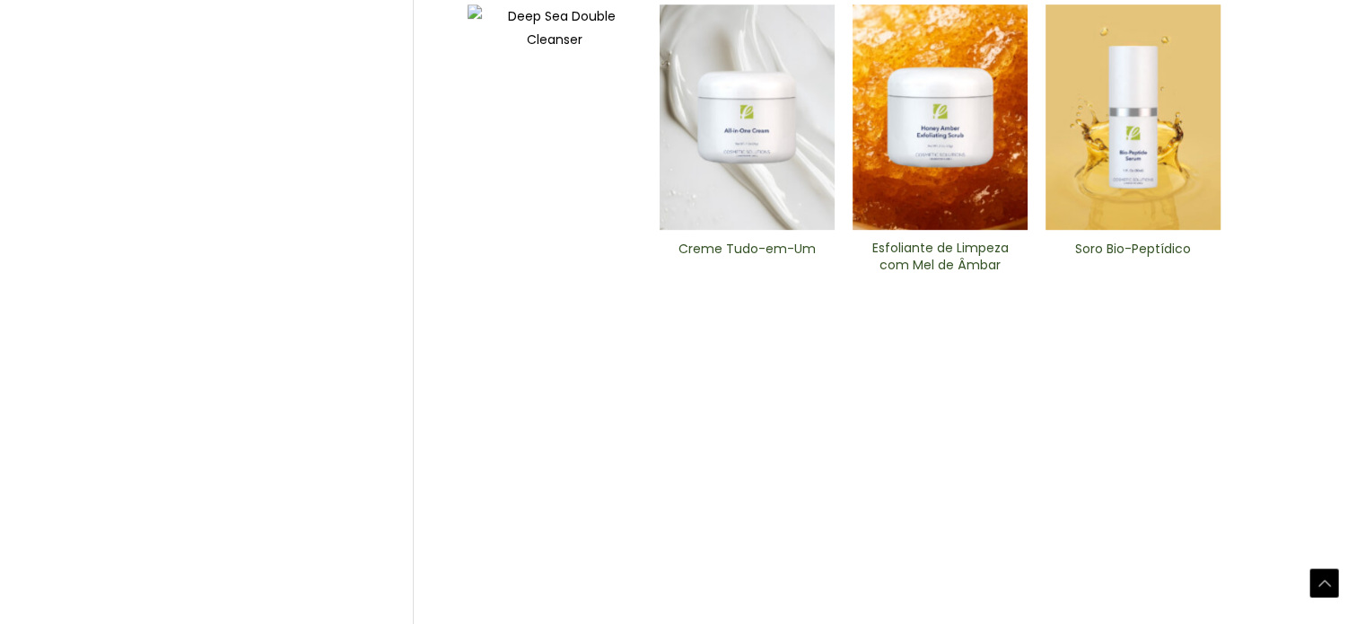
scroll to position [929, 0]
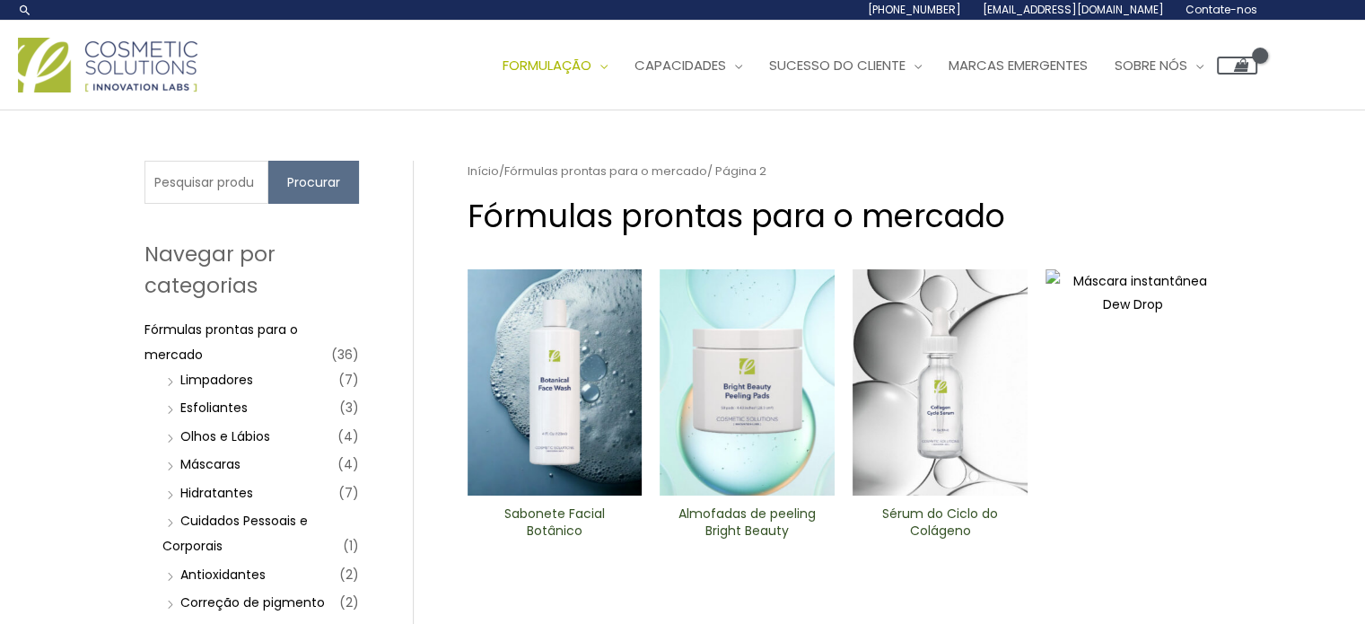
click at [760, 365] on img at bounding box center [746, 382] width 175 height 226
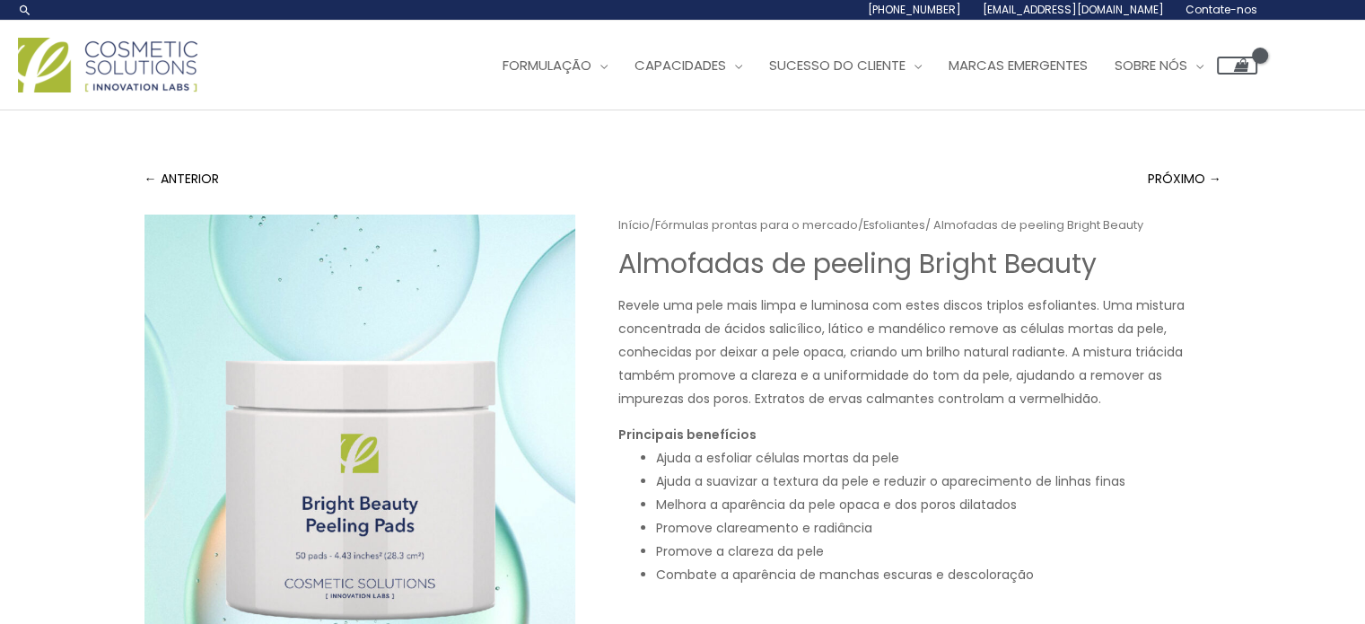
scroll to position [359, 0]
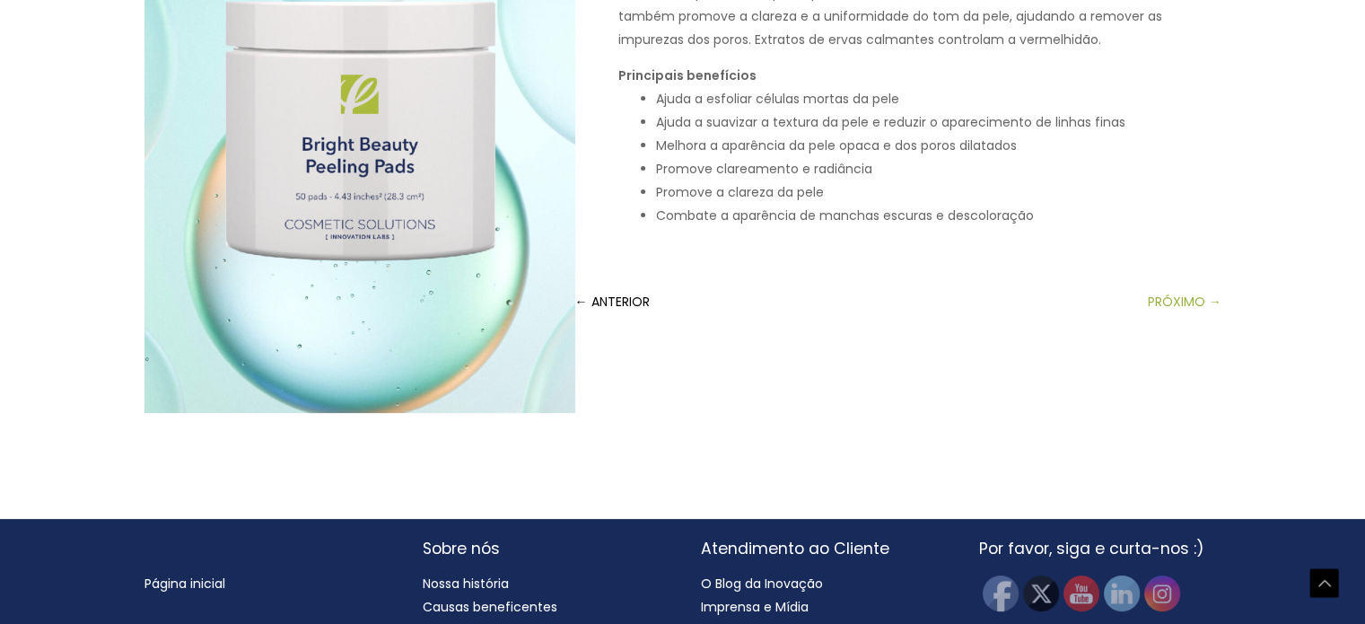
click at [1164, 303] on font "PRÓXIMO →" at bounding box center [1184, 301] width 74 height 18
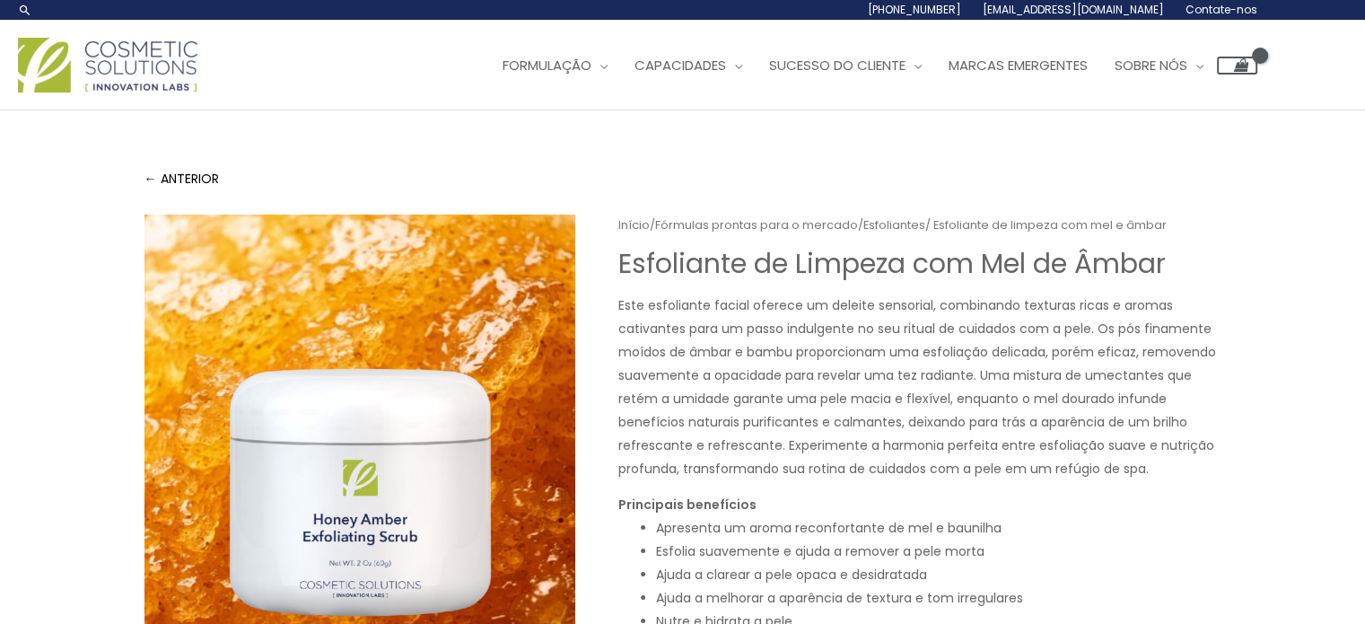
click at [1218, 11] on font "Contate-nos" at bounding box center [1221, 9] width 72 height 15
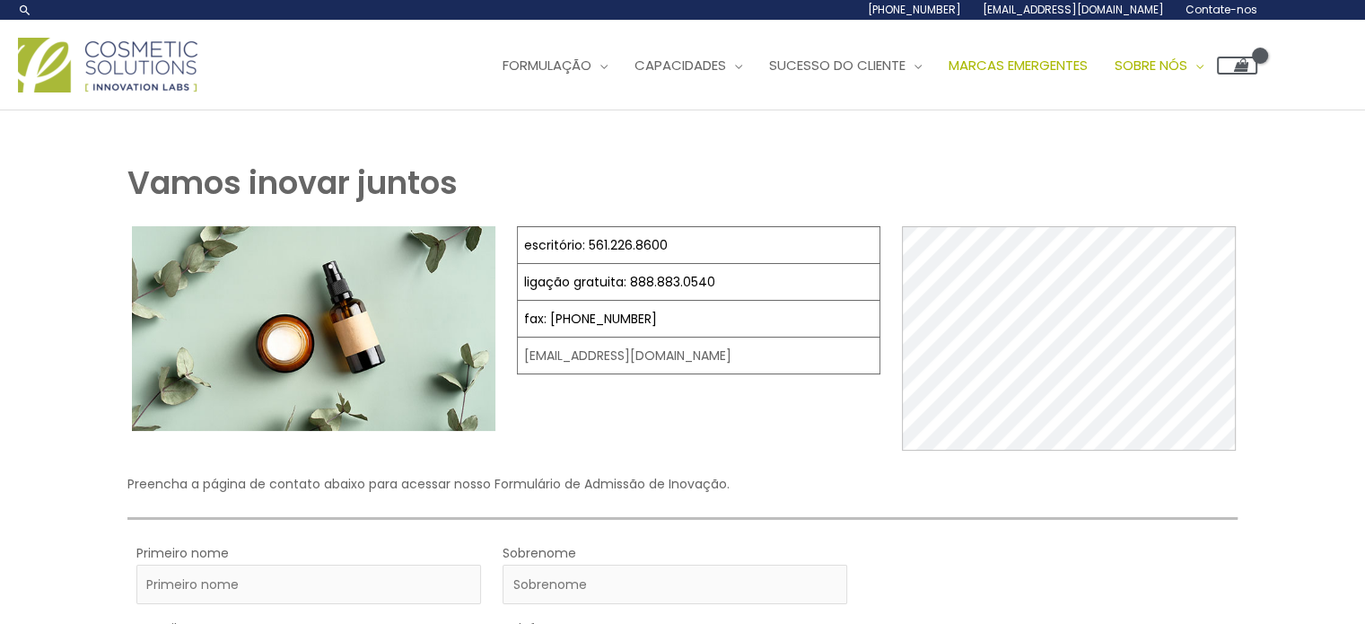
click at [1052, 65] on font "Marcas Emergentes" at bounding box center [1017, 65] width 139 height 19
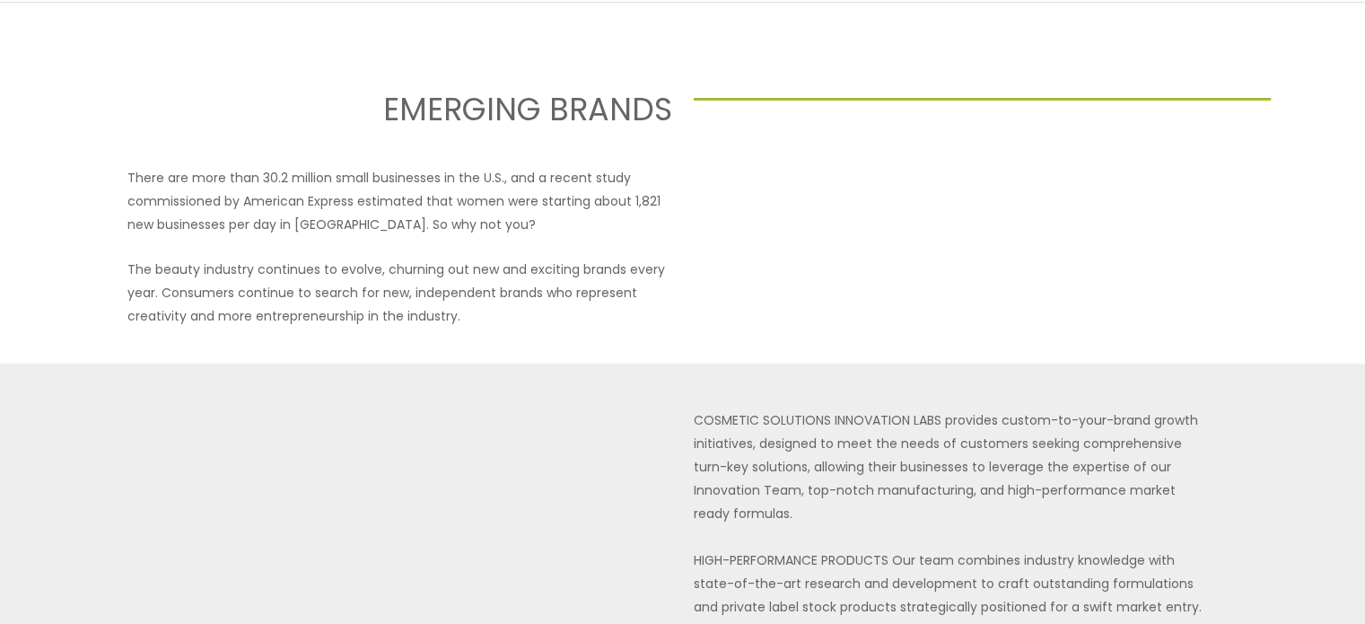
select select
